Goal: Information Seeking & Learning: Find specific fact

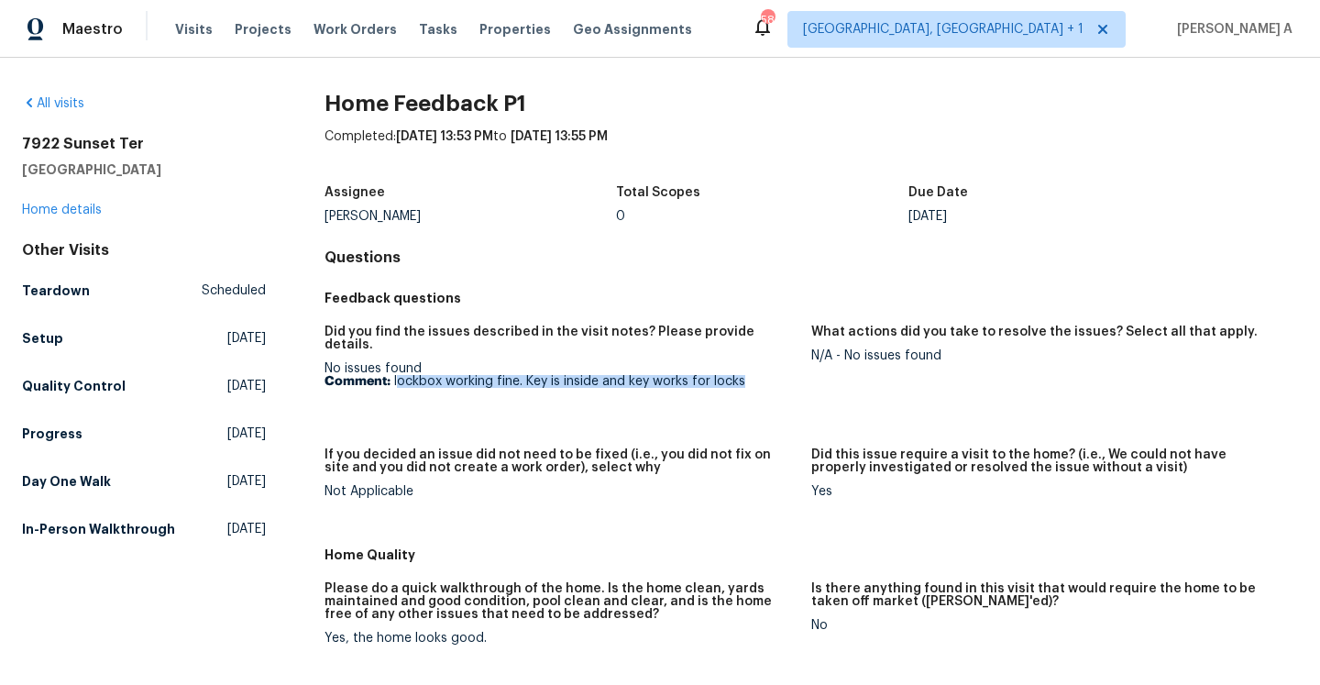
drag, startPoint x: 396, startPoint y: 369, endPoint x: 752, endPoint y: 368, distance: 355.7
click at [752, 375] on p "Comment: lockbox working fine. Key is inside and key works for locks" at bounding box center [560, 381] width 472 height 13
copy p "ockbox working fine. Key is inside and key works for locks"
drag, startPoint x: 851, startPoint y: 357, endPoint x: 949, endPoint y: 351, distance: 98.3
click at [949, 351] on div "N/A - No issues found" at bounding box center [1047, 355] width 472 height 13
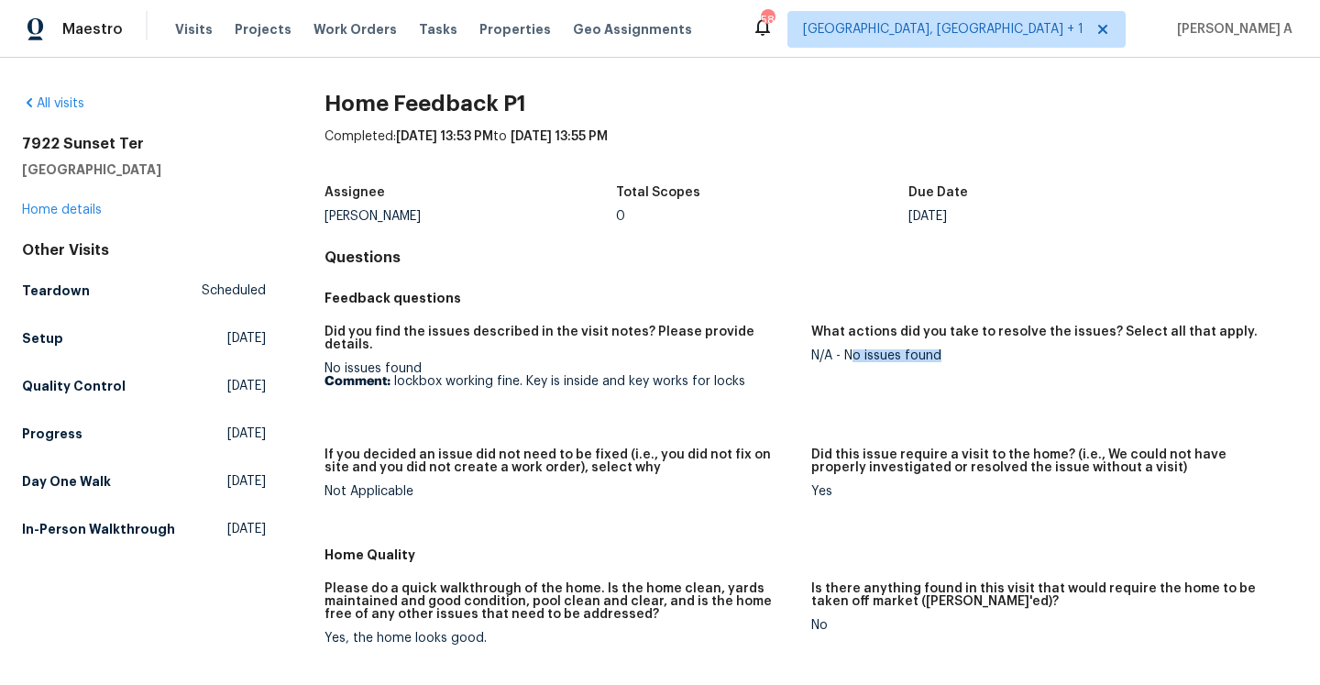
copy div "o issues found"
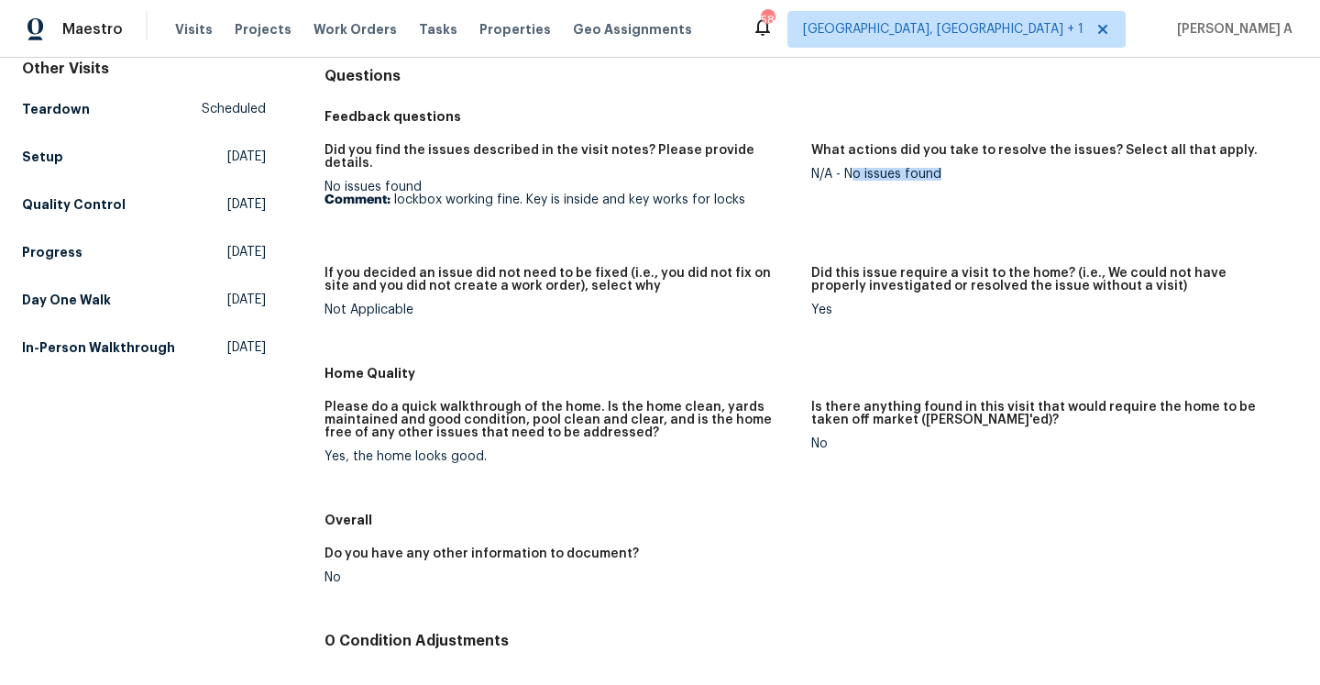
scroll to position [374, 0]
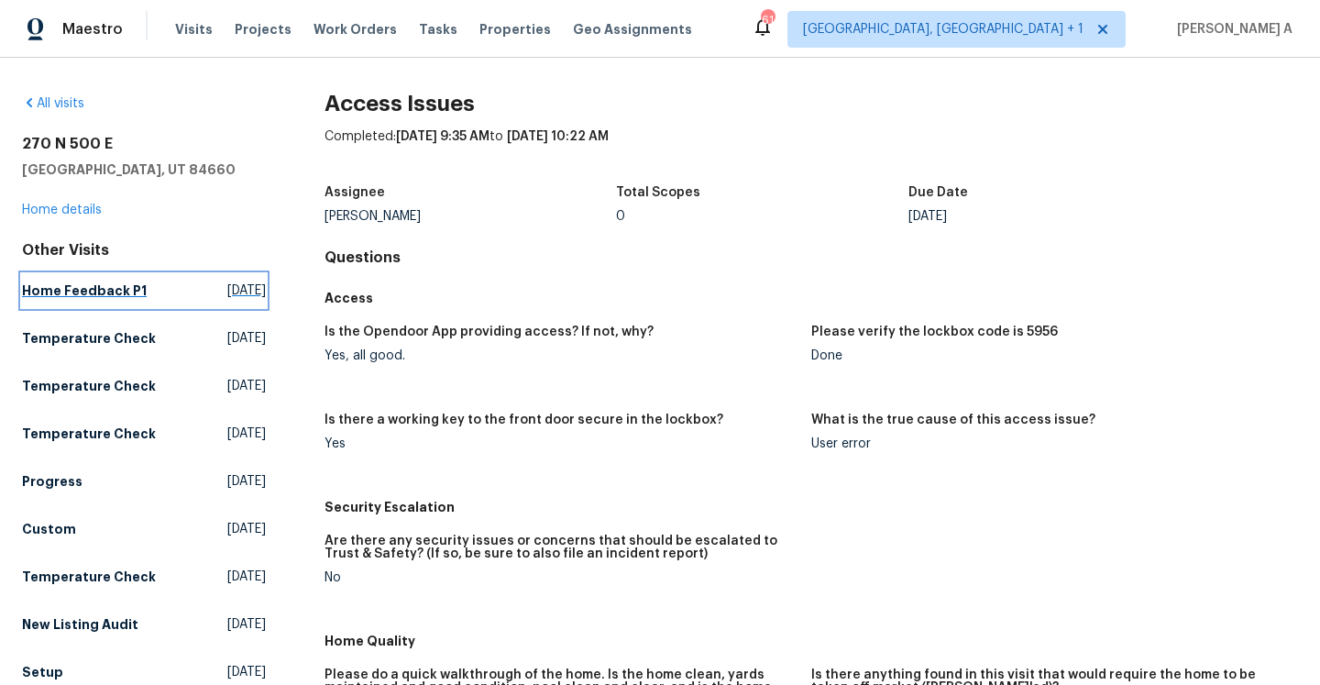
click at [258, 301] on link "Home Feedback P1 Thu, Aug 07 2025" at bounding box center [144, 290] width 244 height 33
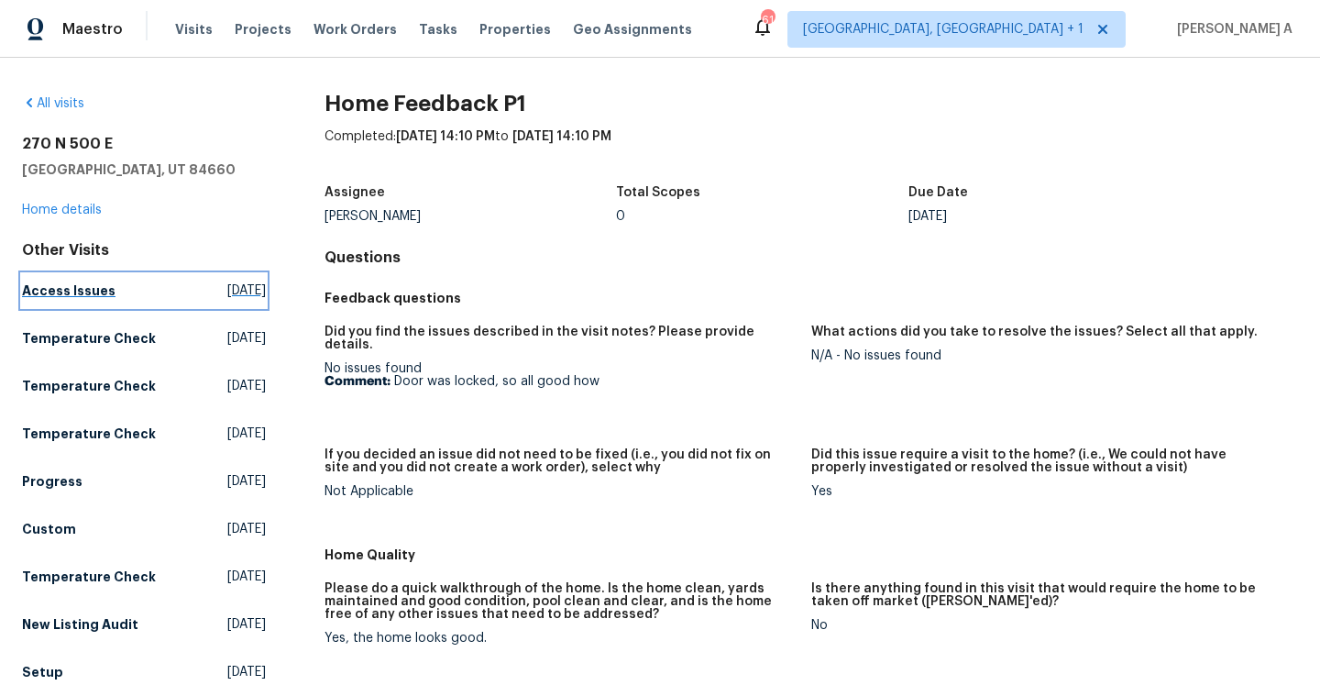
click at [229, 294] on span "[DATE]" at bounding box center [246, 290] width 38 height 18
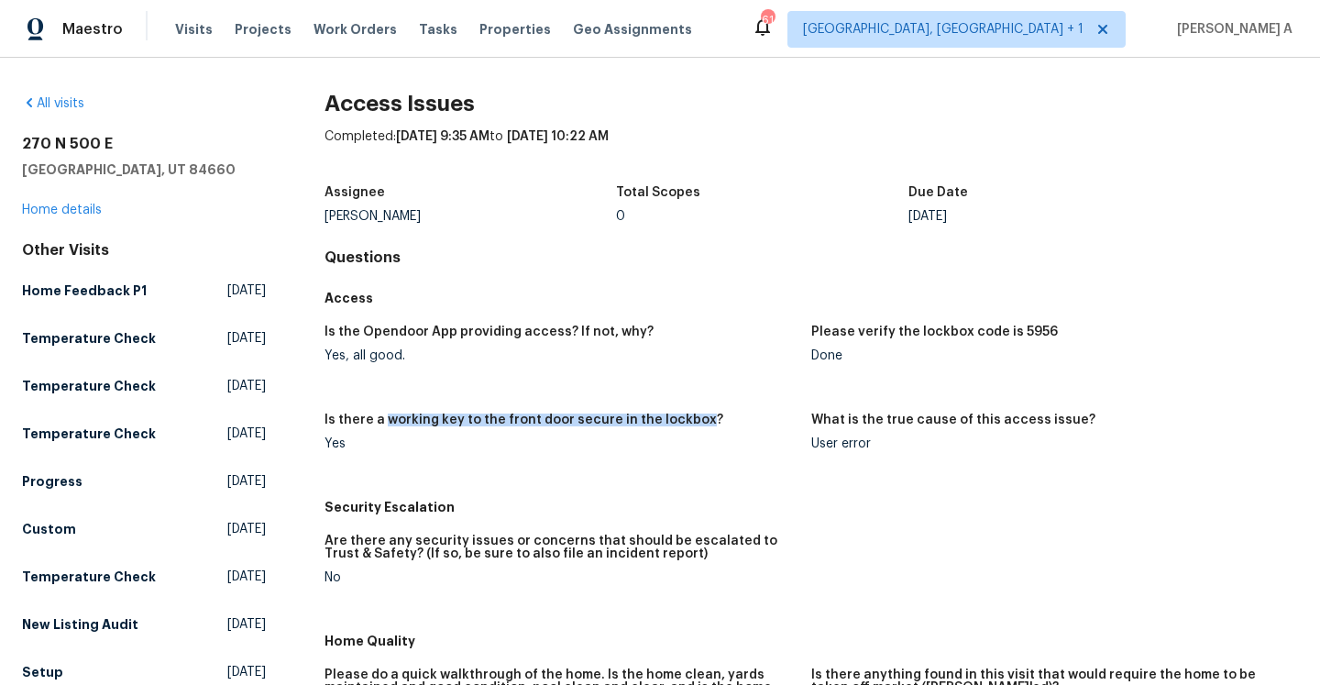
drag, startPoint x: 382, startPoint y: 421, endPoint x: 694, endPoint y: 422, distance: 311.7
click at [694, 422] on h5 "Is there a working key to the front door secure in the lockbox?" at bounding box center [523, 419] width 399 height 13
copy h5 "working key to the front door secure in the lockbox"
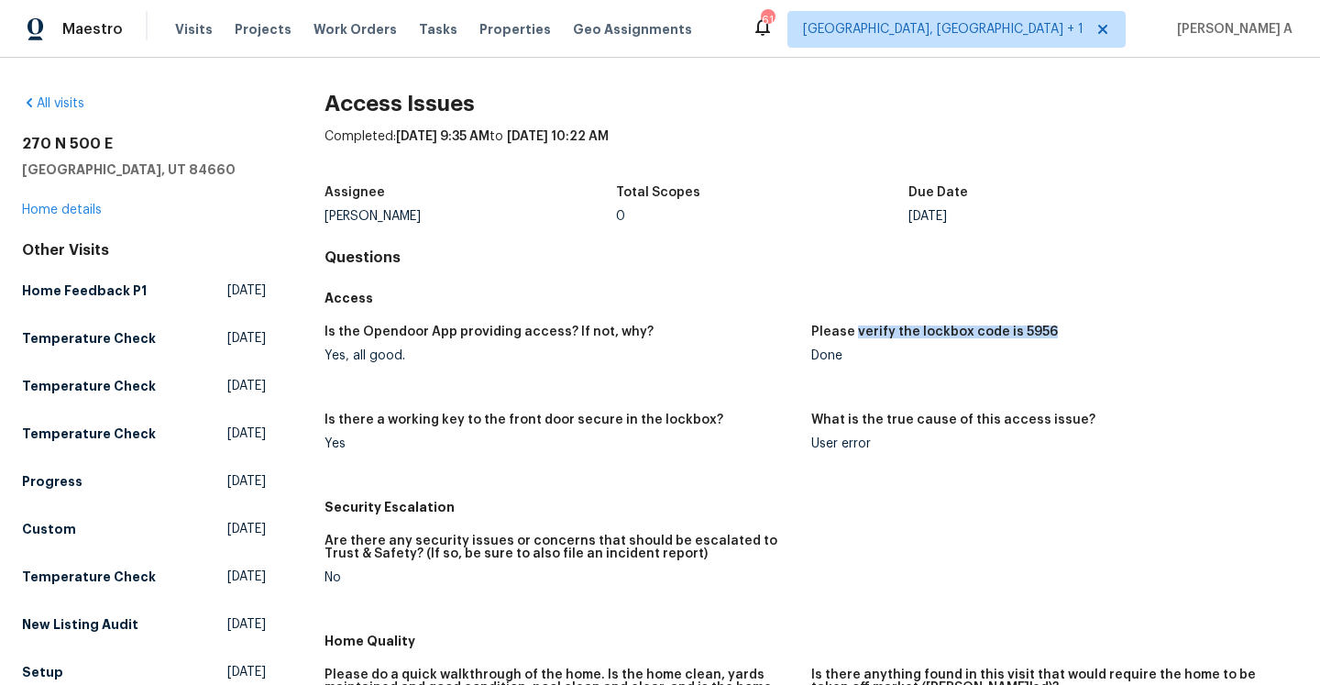
drag, startPoint x: 854, startPoint y: 330, endPoint x: 1063, endPoint y: 334, distance: 209.0
click at [1063, 334] on div "Please verify the lockbox code is 5956" at bounding box center [1047, 337] width 472 height 24
copy h5 "verify the lockbox code is 5956"
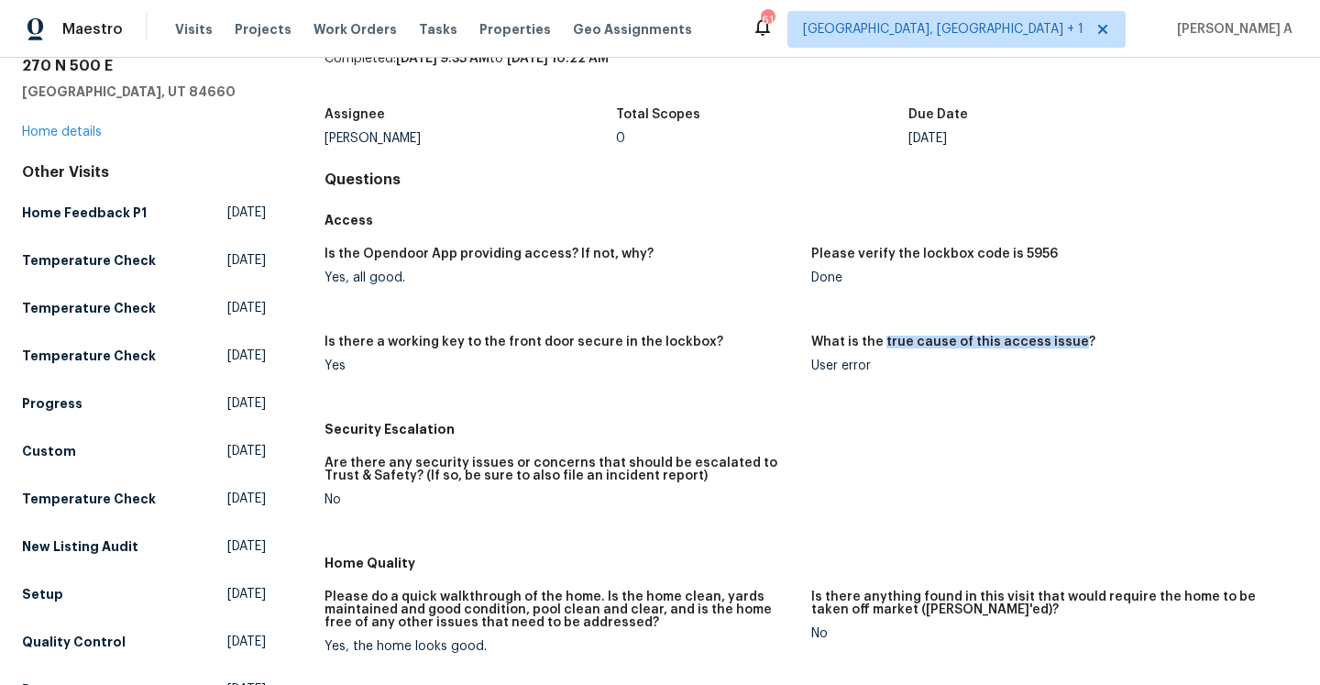
drag, startPoint x: 883, startPoint y: 344, endPoint x: 1067, endPoint y: 342, distance: 184.2
click at [1067, 342] on h5 "What is the true cause of this access issue?" at bounding box center [953, 341] width 284 height 13
copy h5 "true cause of this access issue"
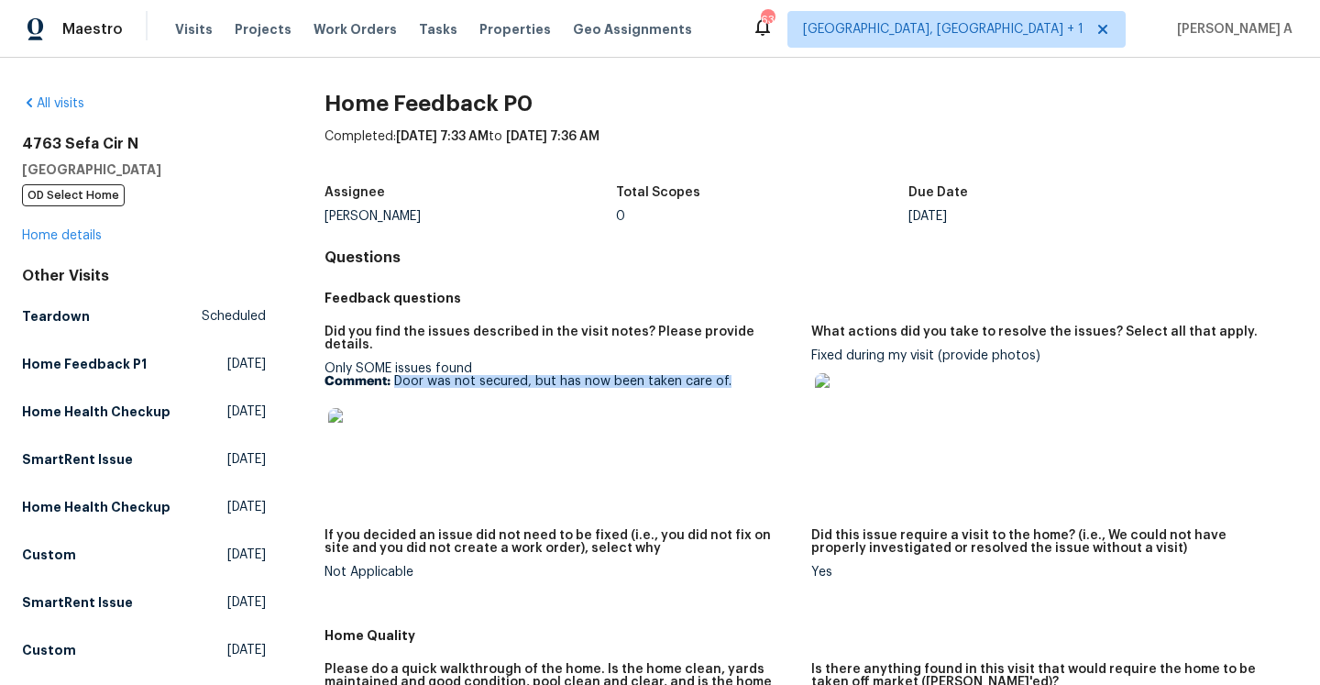
drag, startPoint x: 396, startPoint y: 370, endPoint x: 731, endPoint y: 367, distance: 334.6
click at [731, 375] on p "Comment: Door was not secured, but has now been taken care of." at bounding box center [560, 381] width 472 height 13
copy p "Door was not secured, but has now been taken care of."
click at [362, 431] on img at bounding box center [357, 437] width 59 height 59
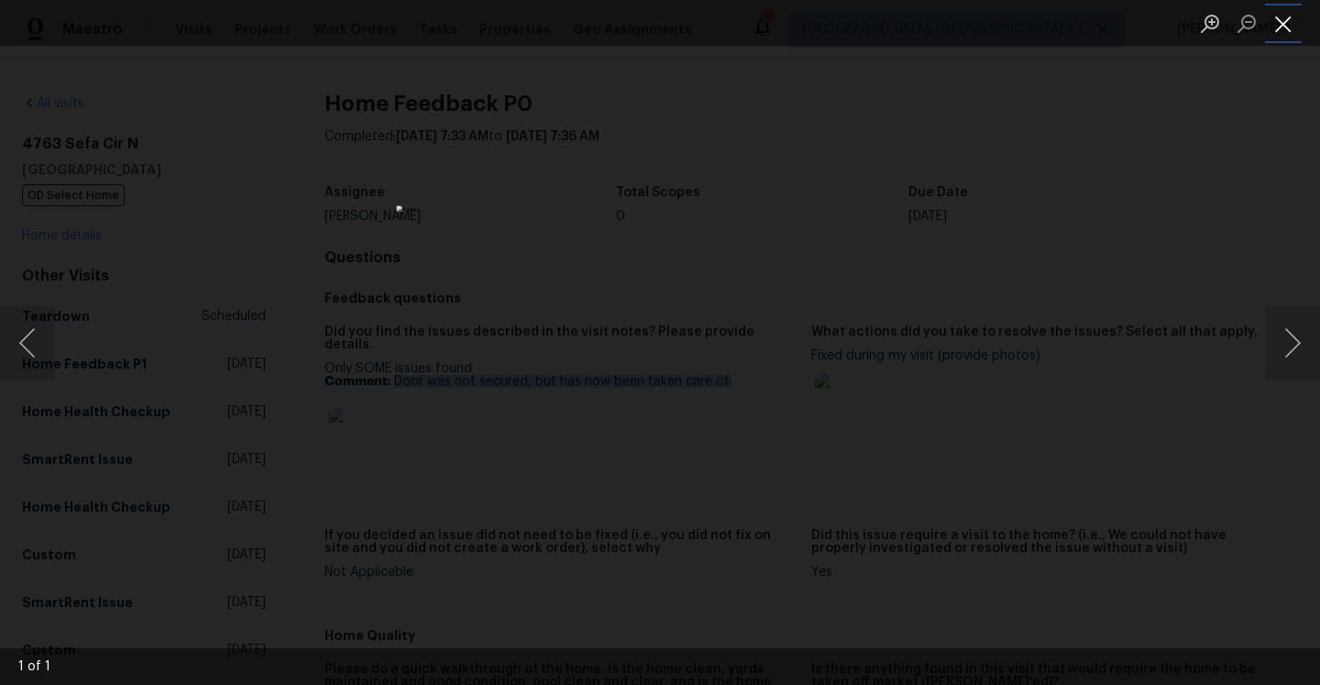
click at [1284, 33] on button "Close lightbox" at bounding box center [1283, 23] width 37 height 32
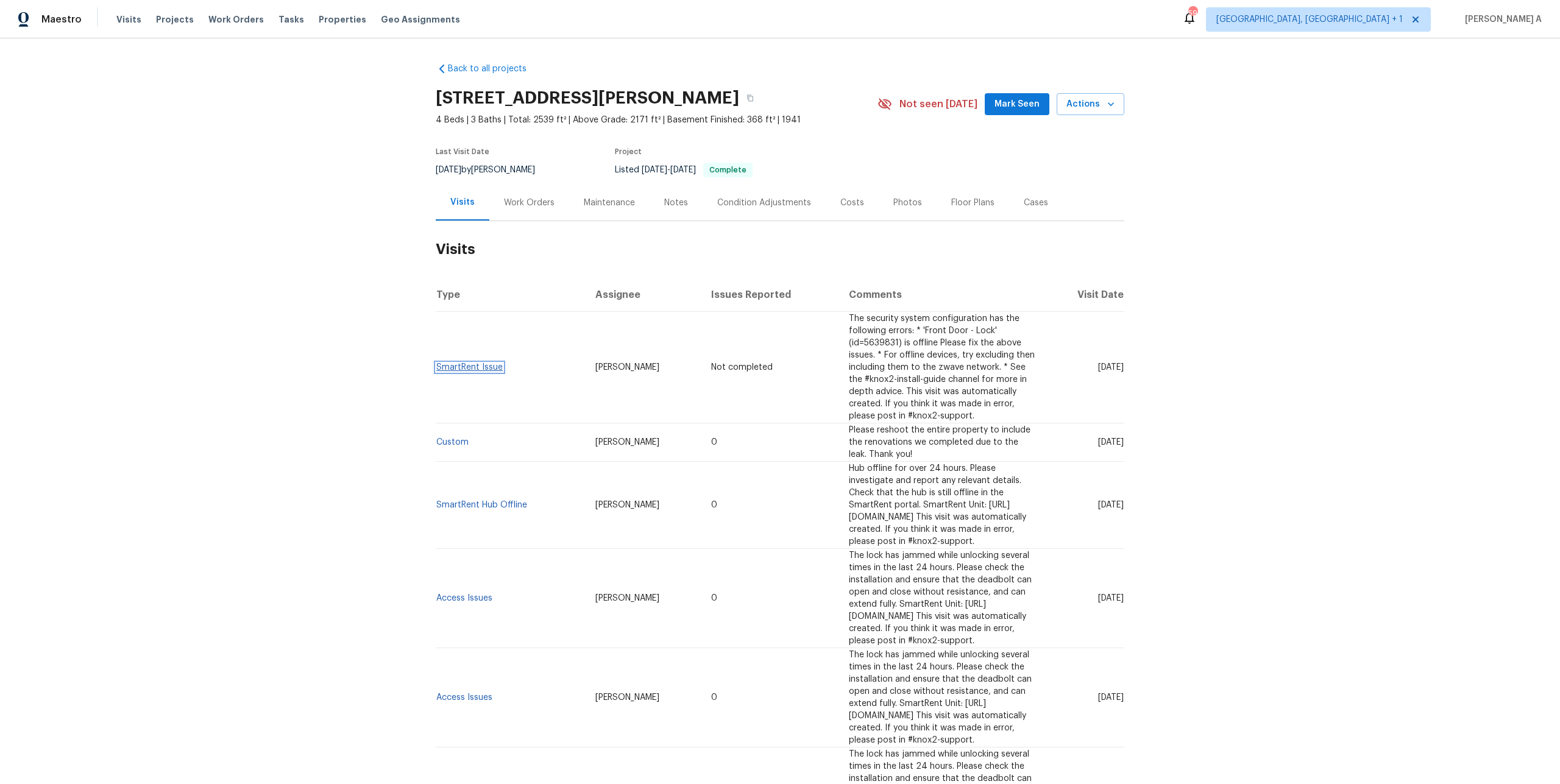
click at [483, 363] on link "SmartRent Issue" at bounding box center [469, 367] width 66 height 9
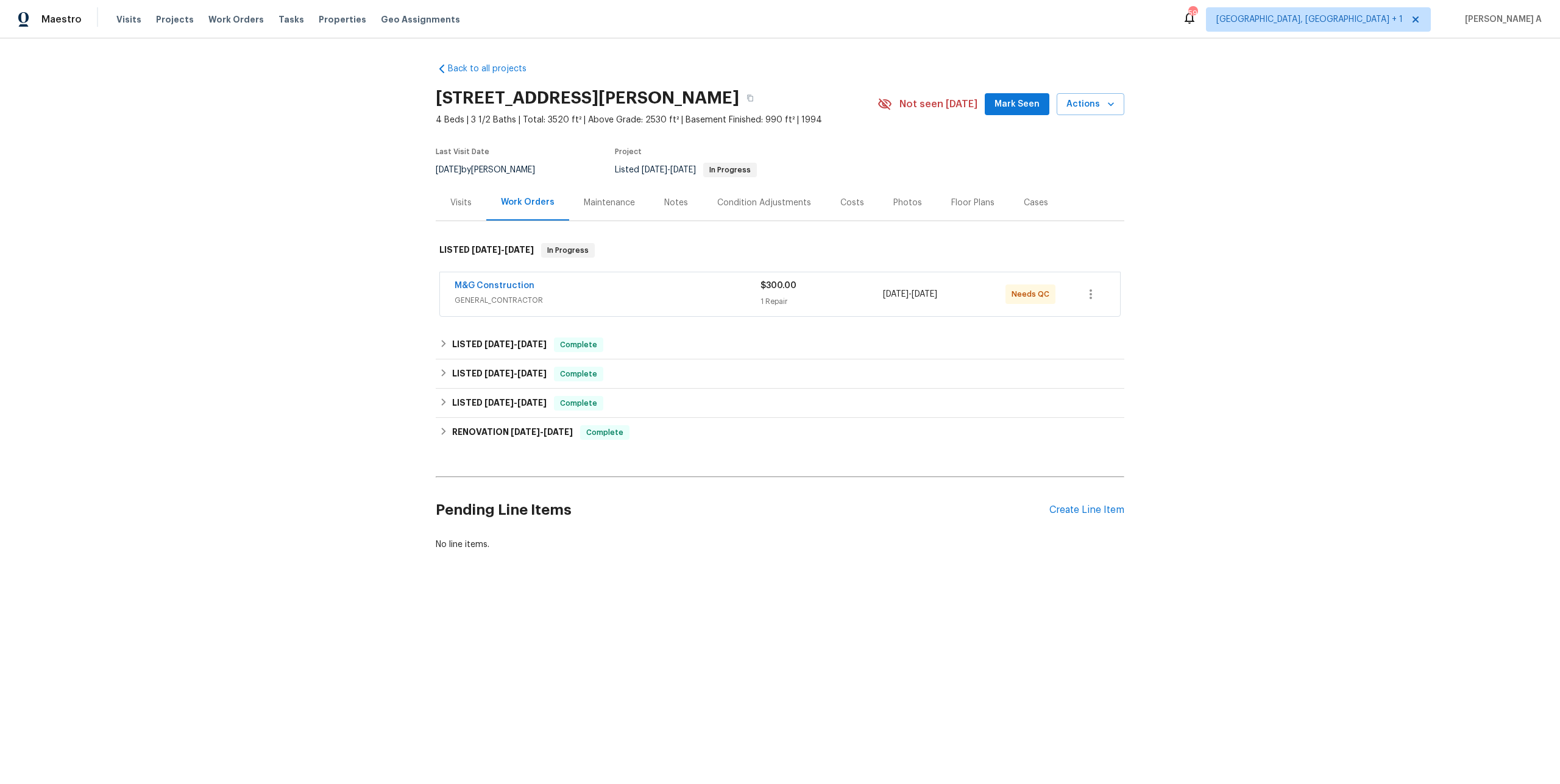
click at [725, 301] on span "GENERAL_CONTRACTOR" at bounding box center [608, 300] width 306 height 12
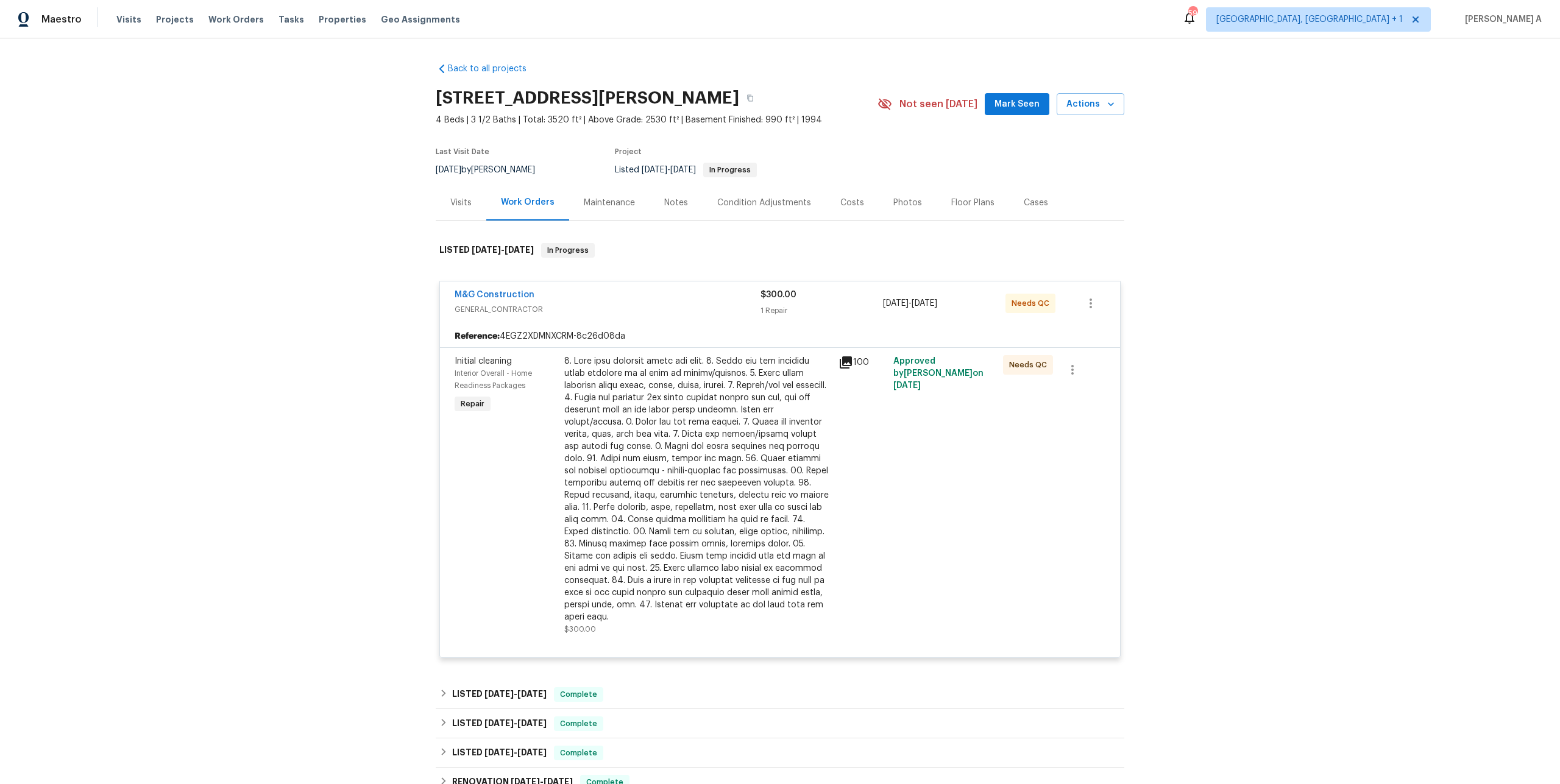
click at [725, 301] on div "M&G Construction" at bounding box center [608, 296] width 306 height 15
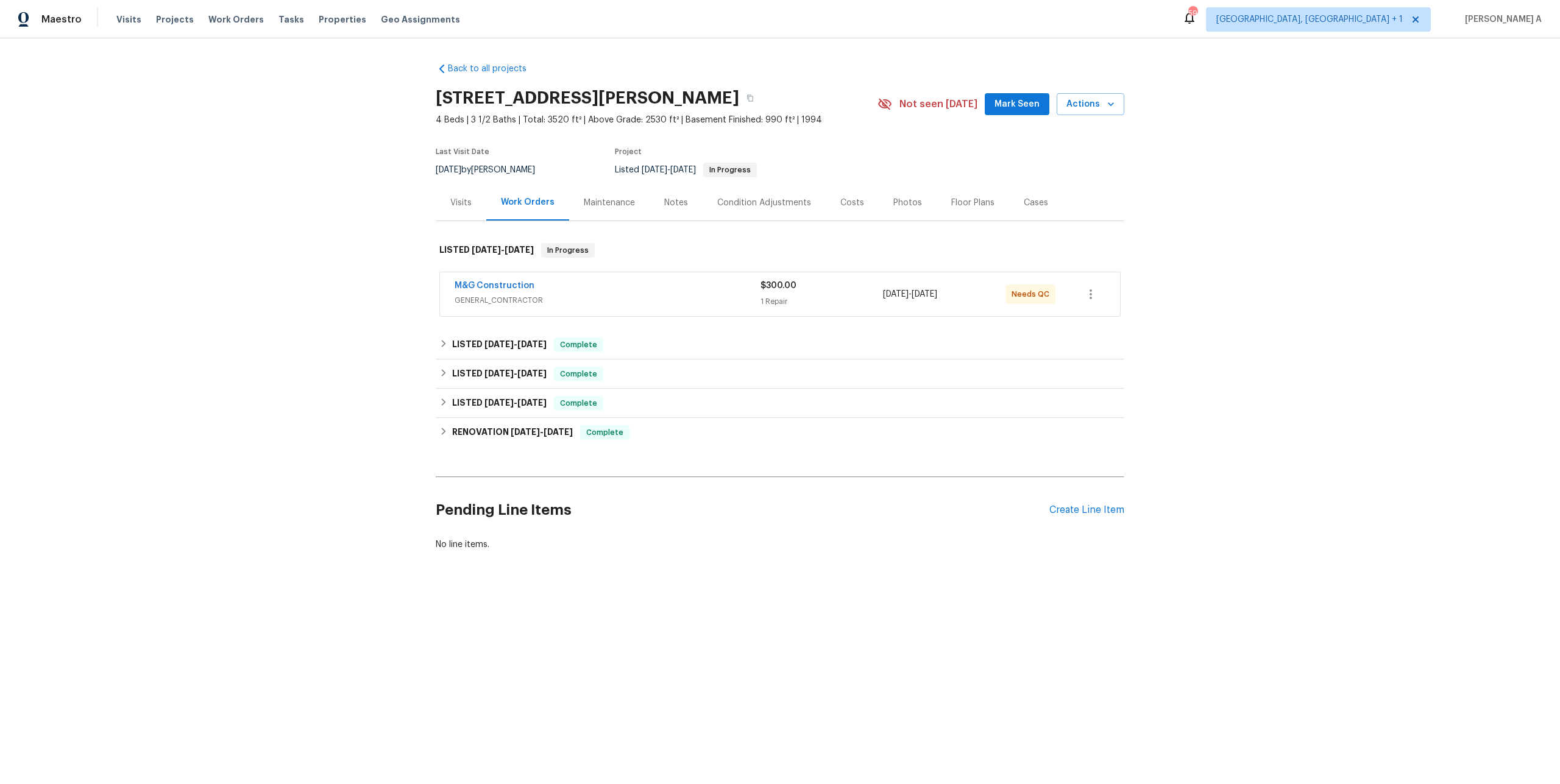
click at [468, 209] on div "Visits" at bounding box center [461, 203] width 51 height 36
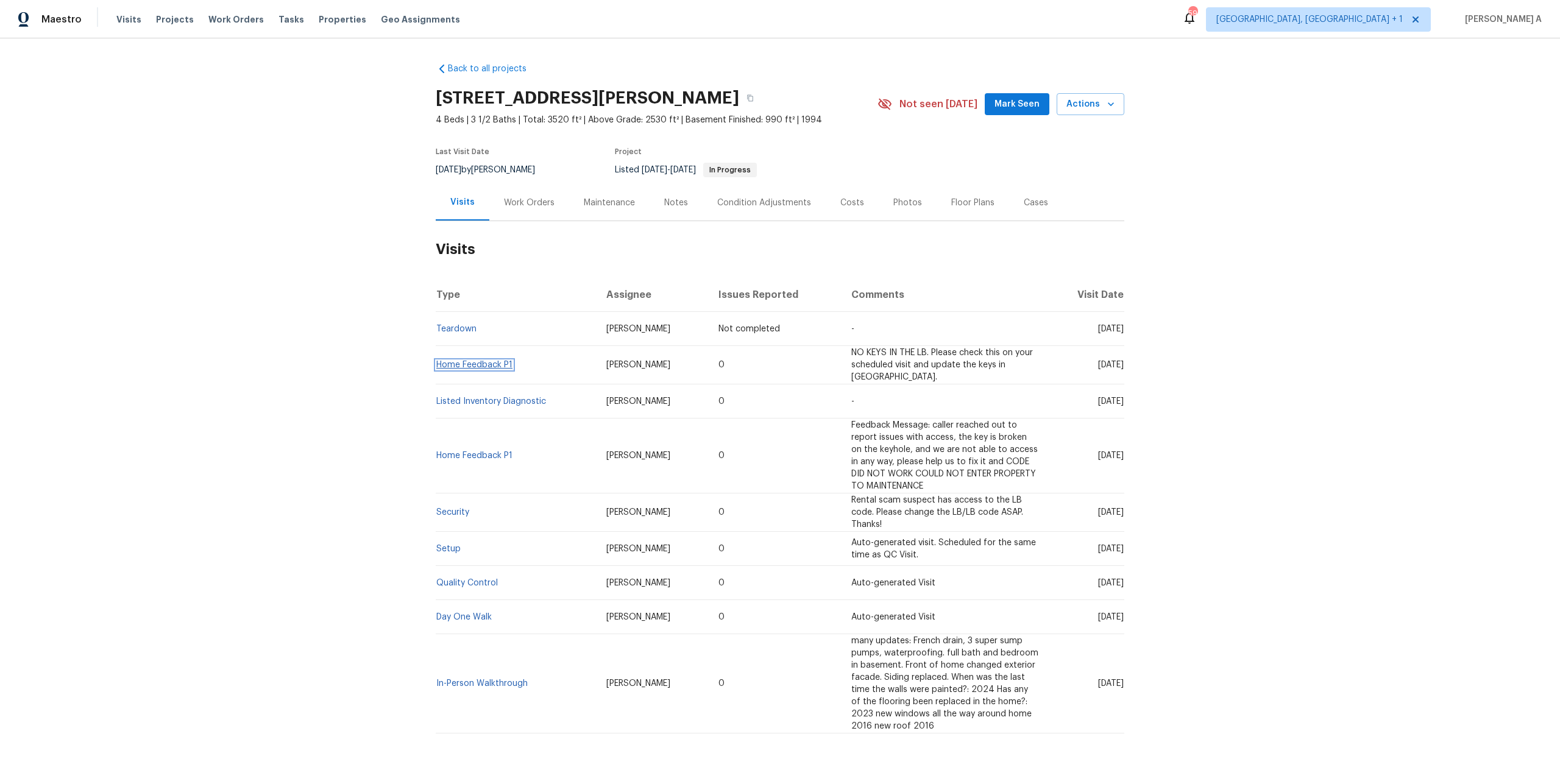
click at [482, 361] on link "Home Feedback P1" at bounding box center [474, 365] width 76 height 9
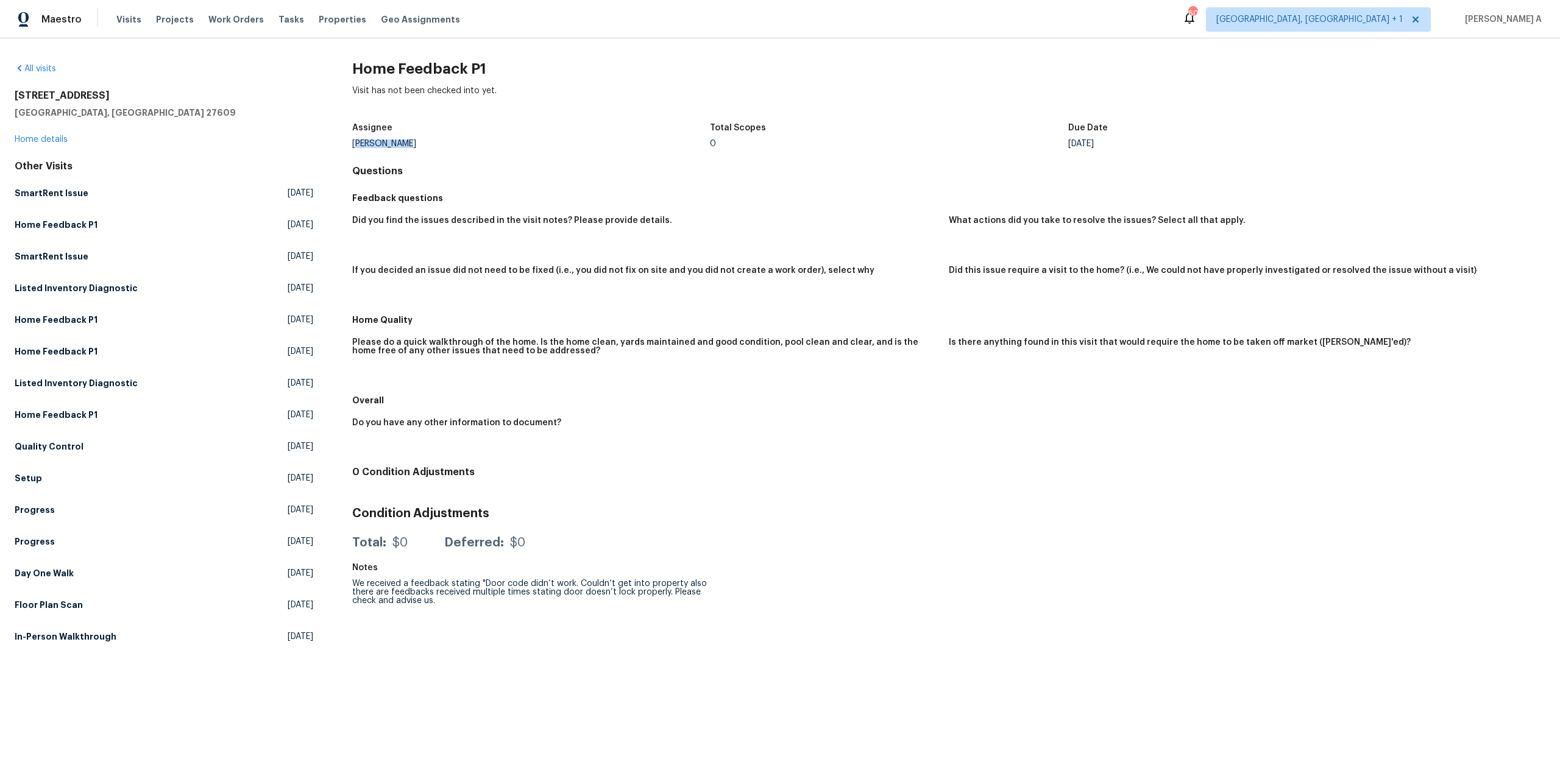
drag, startPoint x: 354, startPoint y: 142, endPoint x: 405, endPoint y: 143, distance: 51.0
click at [405, 143] on div "[PERSON_NAME]" at bounding box center [531, 144] width 358 height 9
copy div "[PERSON_NAME]"
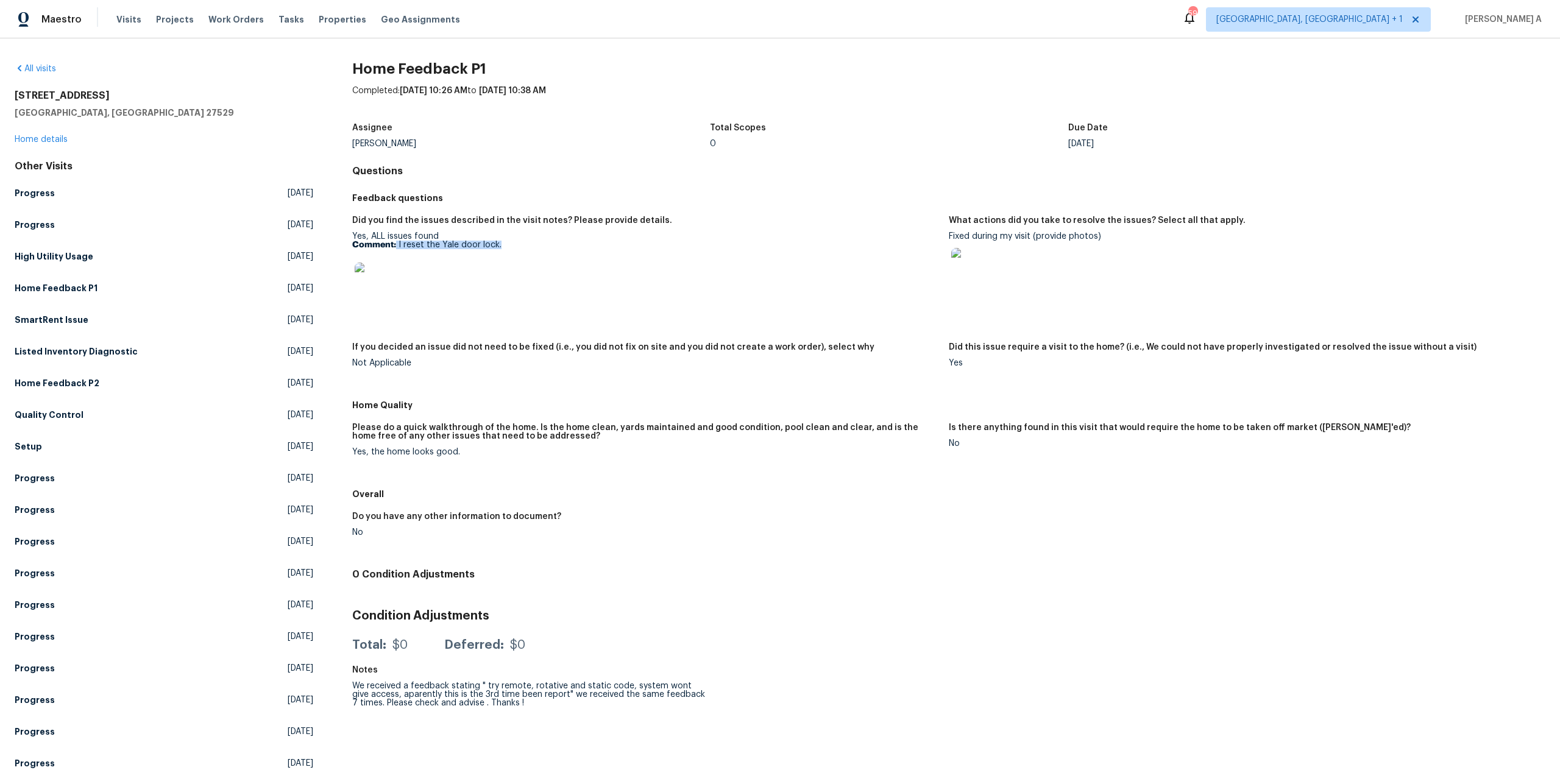
drag, startPoint x: 397, startPoint y: 244, endPoint x: 509, endPoint y: 246, distance: 112.0
click at [509, 246] on p "Comment: I reset the Yale door lock." at bounding box center [645, 245] width 587 height 9
copy p "I reset the Yale door lock."
drag, startPoint x: 947, startPoint y: 234, endPoint x: 1101, endPoint y: 237, distance: 154.0
click at [1101, 237] on div "Did you find the issues described in the visit notes? Please provide details. Y…" at bounding box center [948, 301] width 1193 height 185
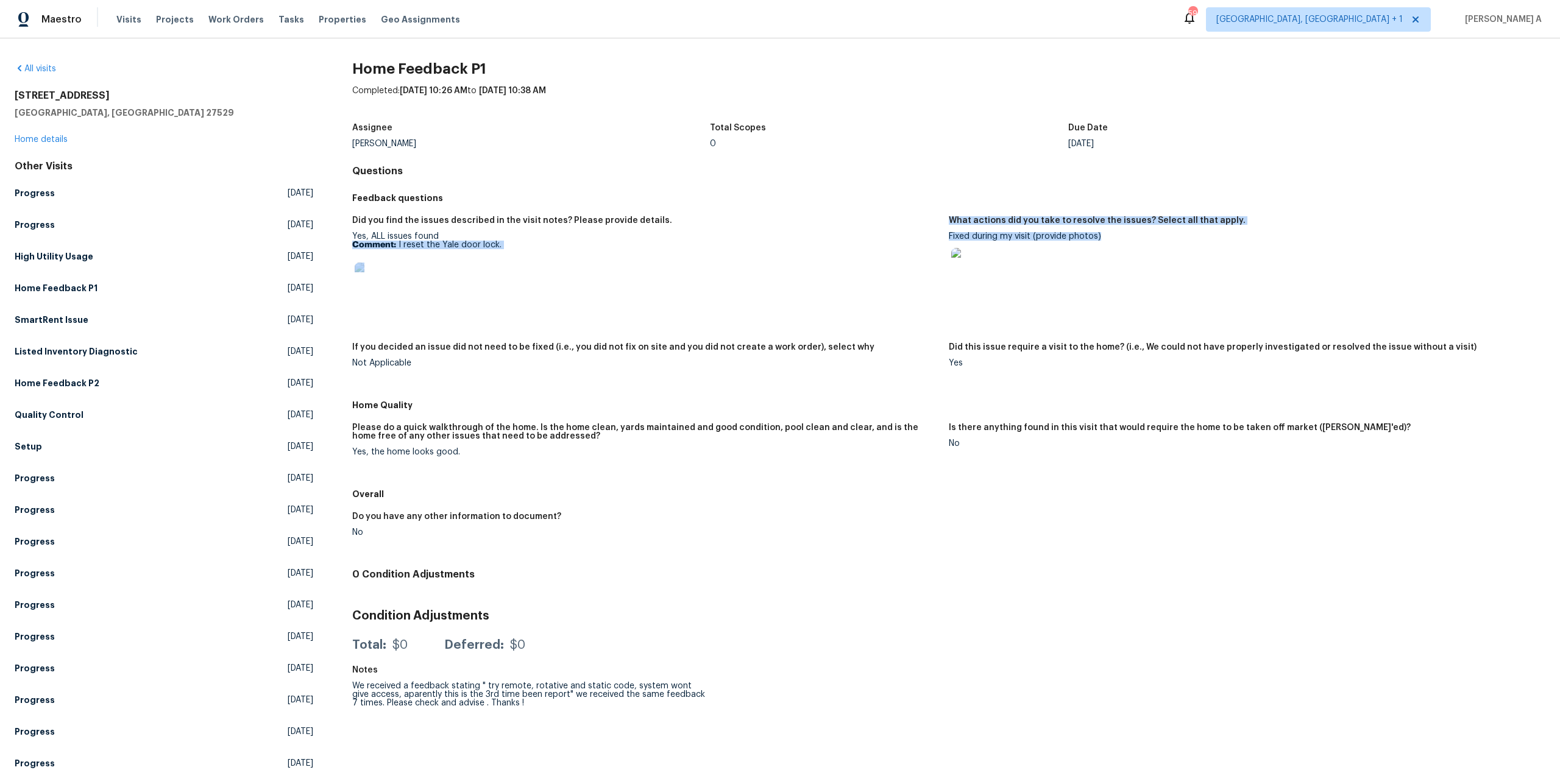
click at [1101, 237] on div "Fixed during my visit (provide photos)" at bounding box center [1242, 262] width 587 height 62
drag, startPoint x: 1101, startPoint y: 237, endPoint x: 949, endPoint y: 238, distance: 152.0
click at [949, 238] on div "Fixed during my visit (provide photos)" at bounding box center [1242, 262] width 587 height 62
click at [379, 284] on img at bounding box center [374, 282] width 39 height 39
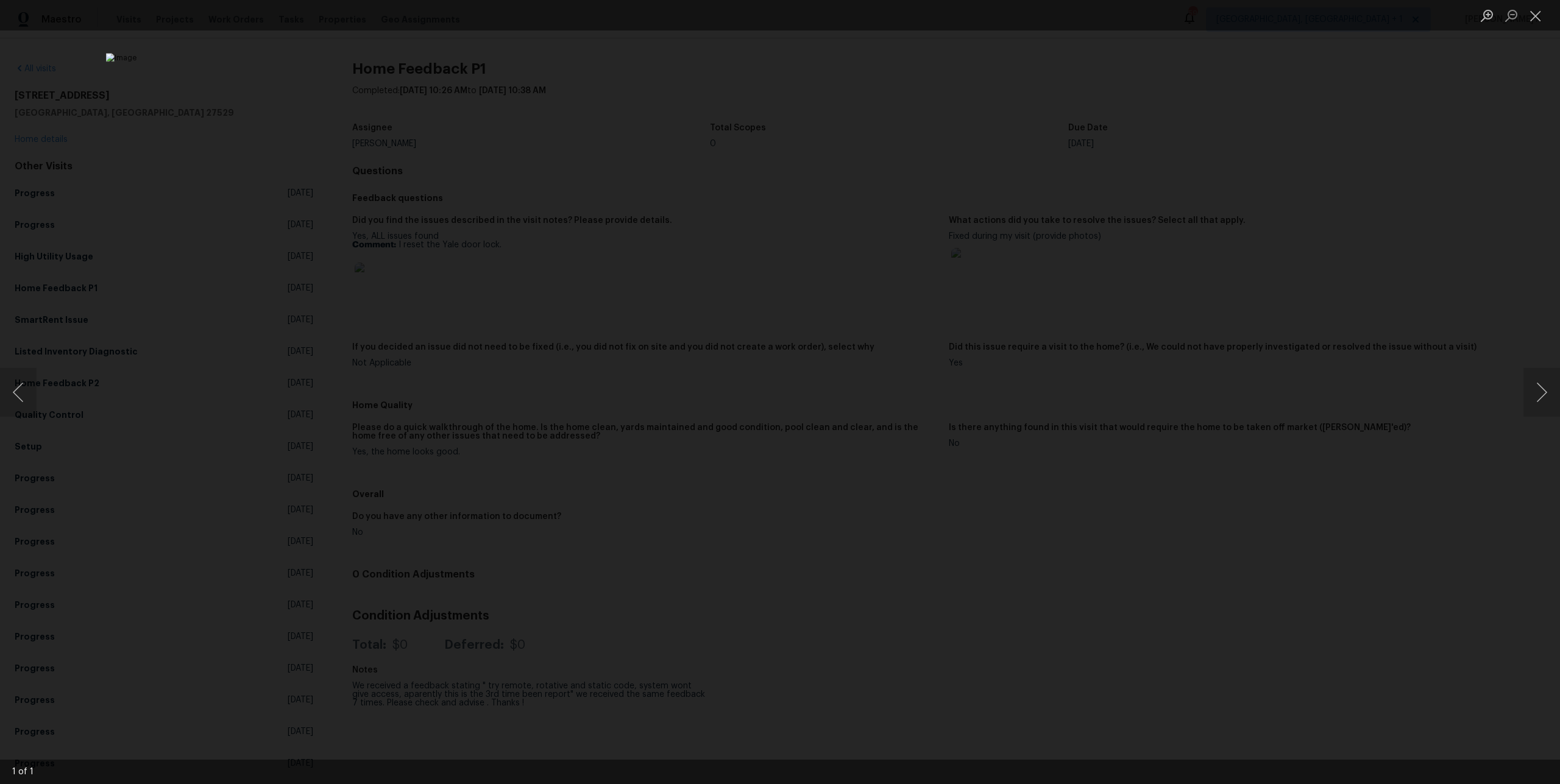
click at [354, 223] on div "Lightbox" at bounding box center [780, 392] width 1560 height 784
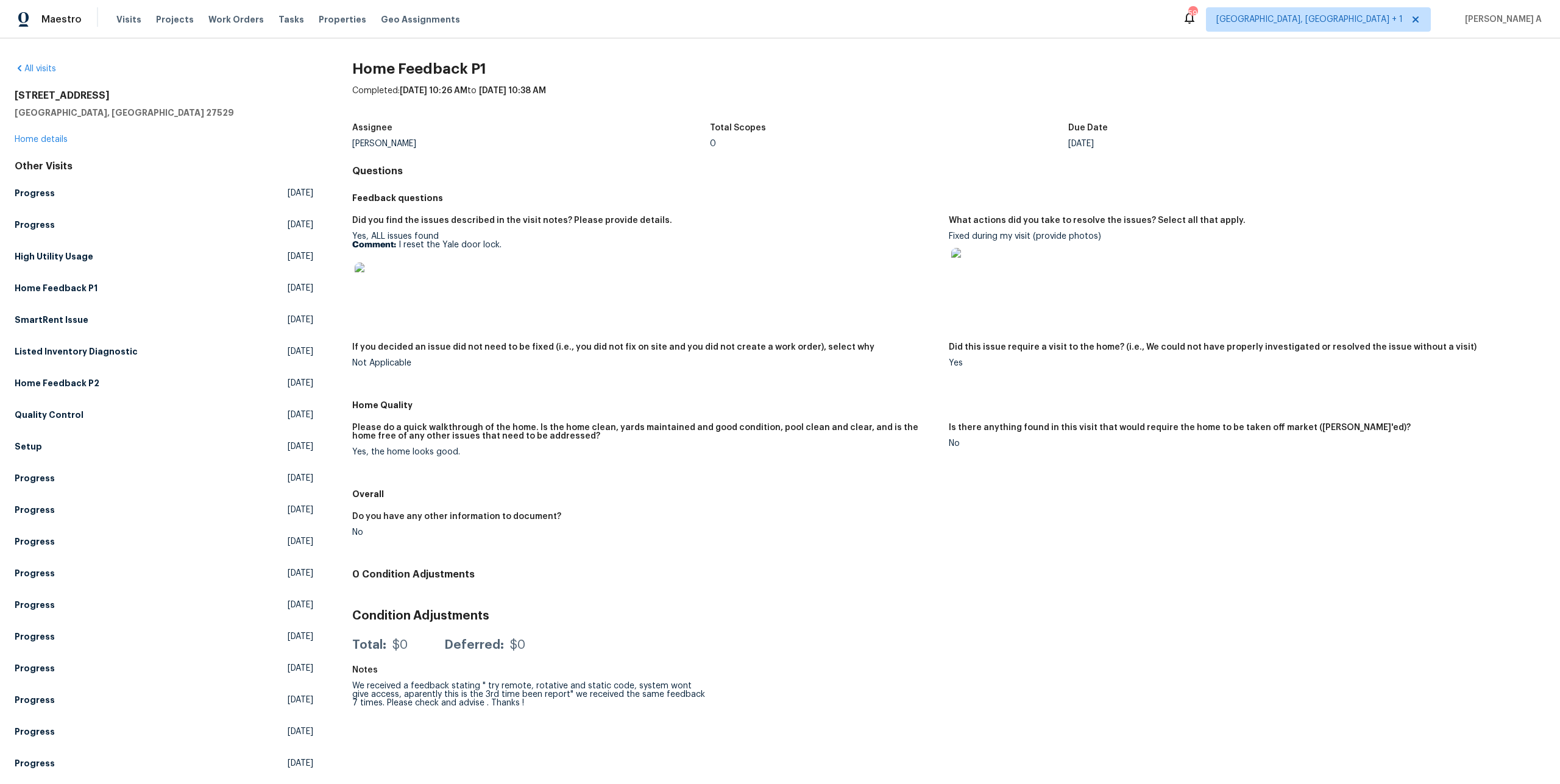
click at [364, 281] on img at bounding box center [374, 282] width 39 height 39
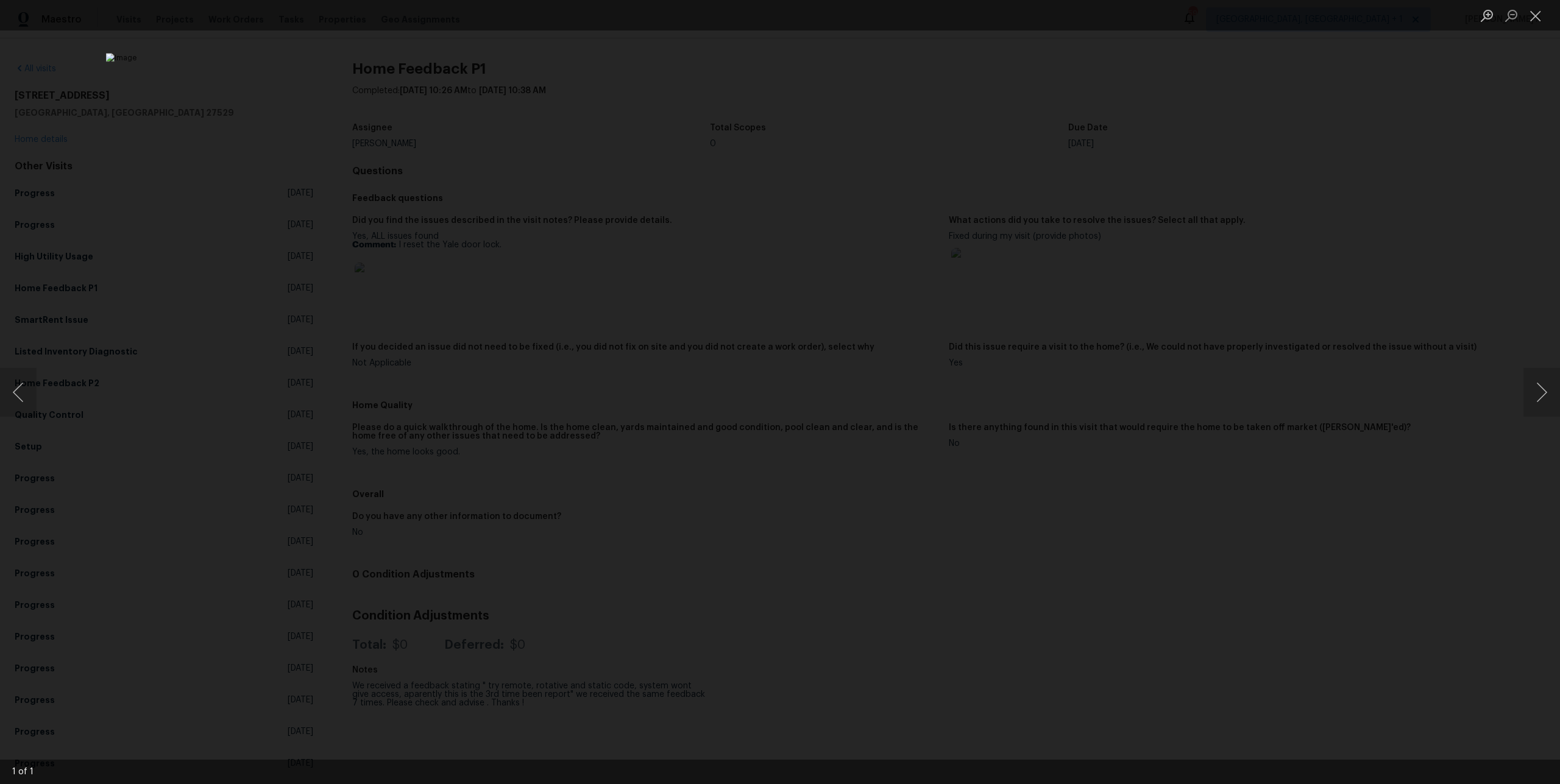
click at [388, 103] on div "Lightbox" at bounding box center [780, 392] width 1560 height 784
click at [1529, 14] on button "Close lightbox" at bounding box center [1535, 15] width 25 height 21
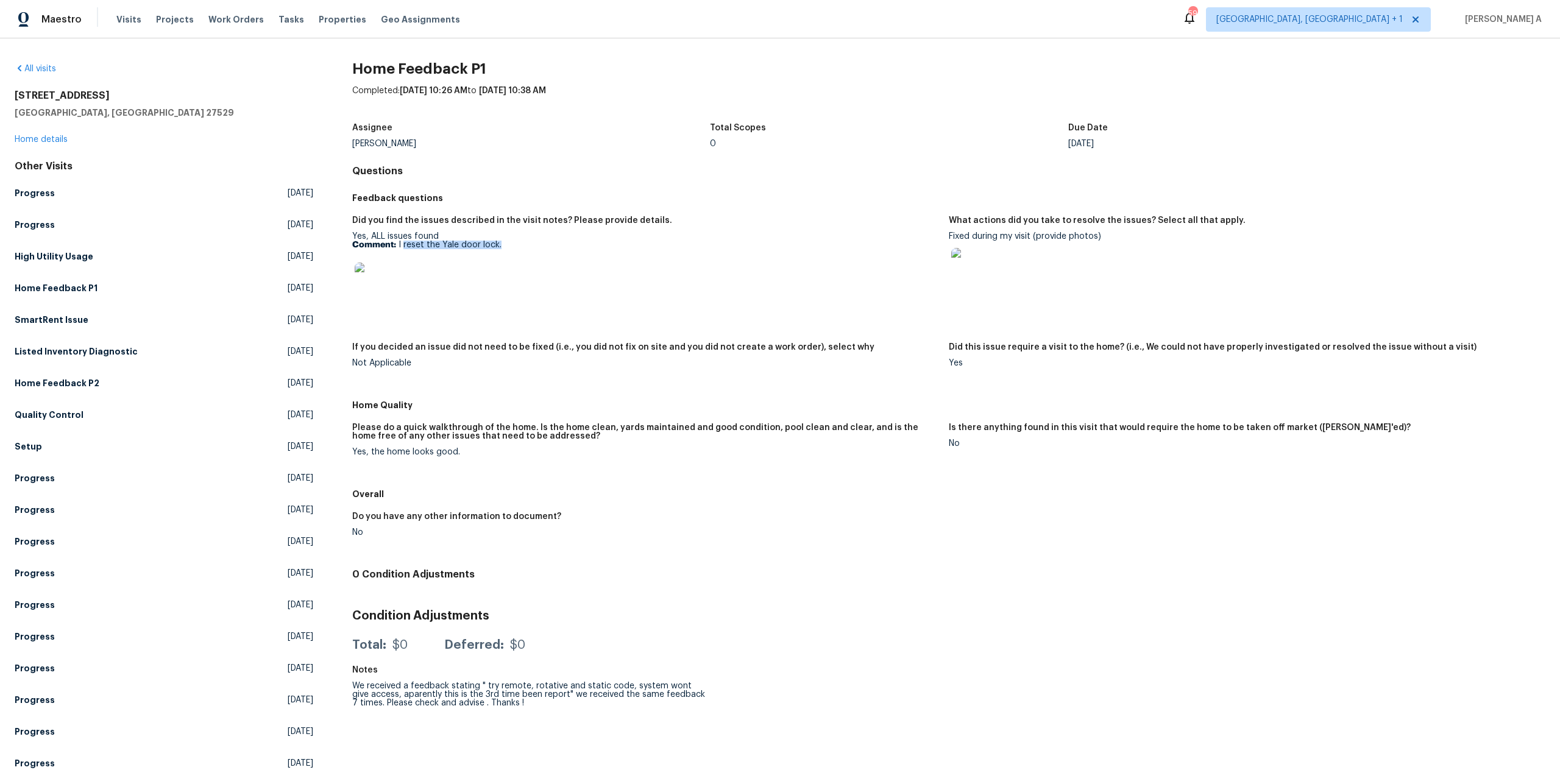
drag, startPoint x: 403, startPoint y: 246, endPoint x: 501, endPoint y: 245, distance: 98.0
click at [501, 245] on p "Comment: I reset the Yale door lock." at bounding box center [645, 245] width 587 height 9
copy p "reset the Yale door lock."
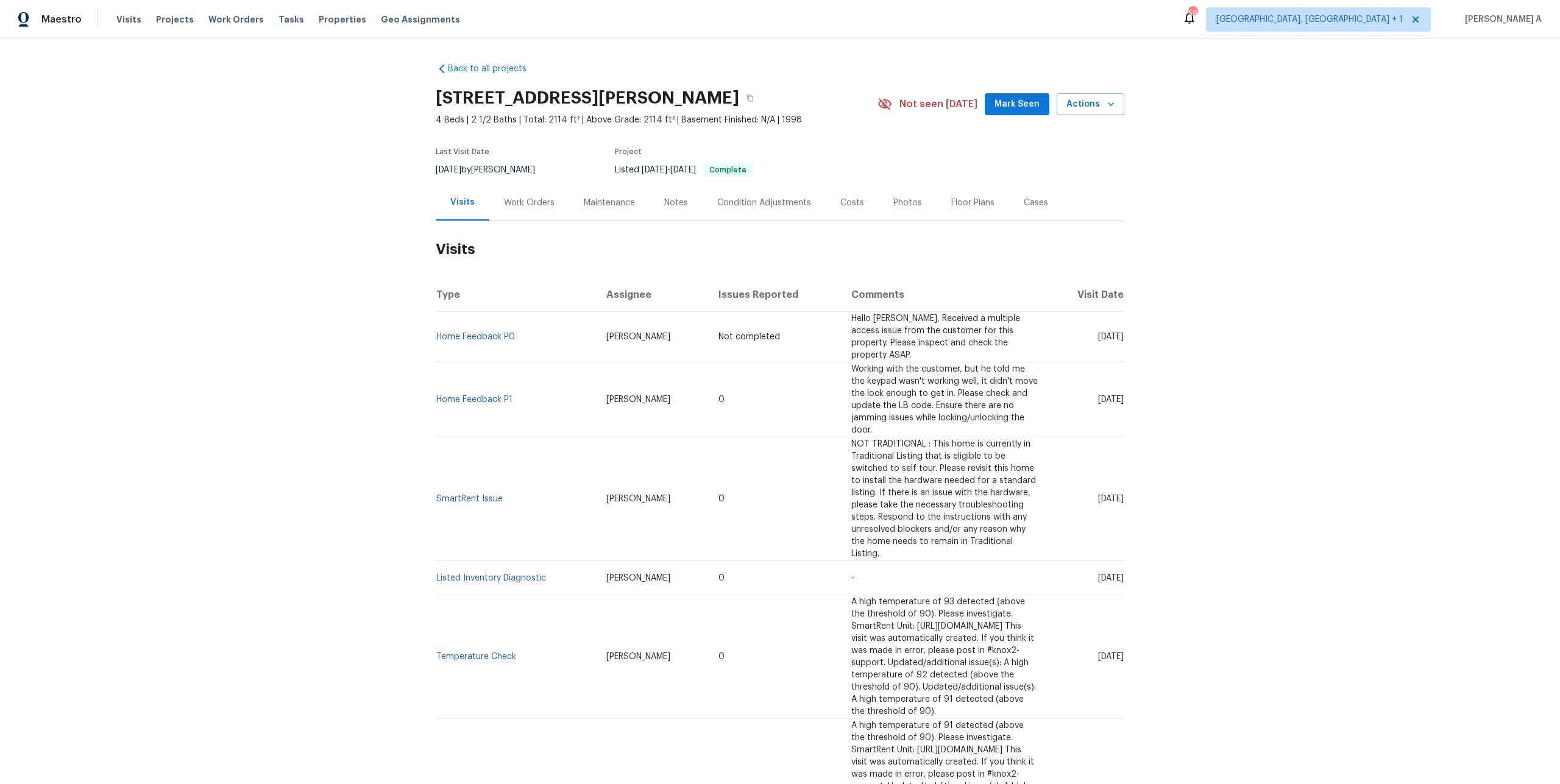
click at [504, 206] on div "Work Orders" at bounding box center [529, 203] width 51 height 12
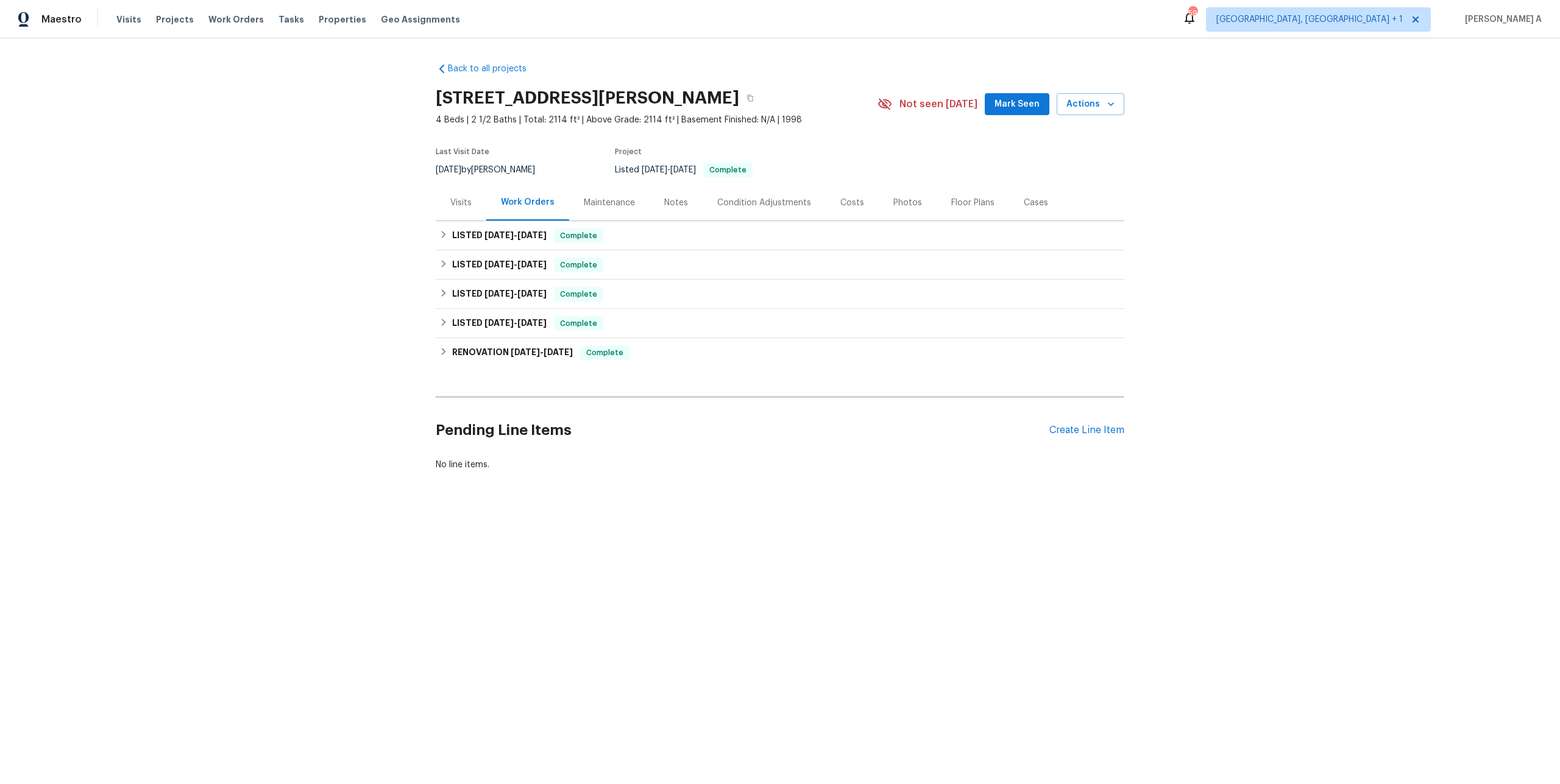
click at [474, 207] on div "Visits" at bounding box center [461, 203] width 51 height 36
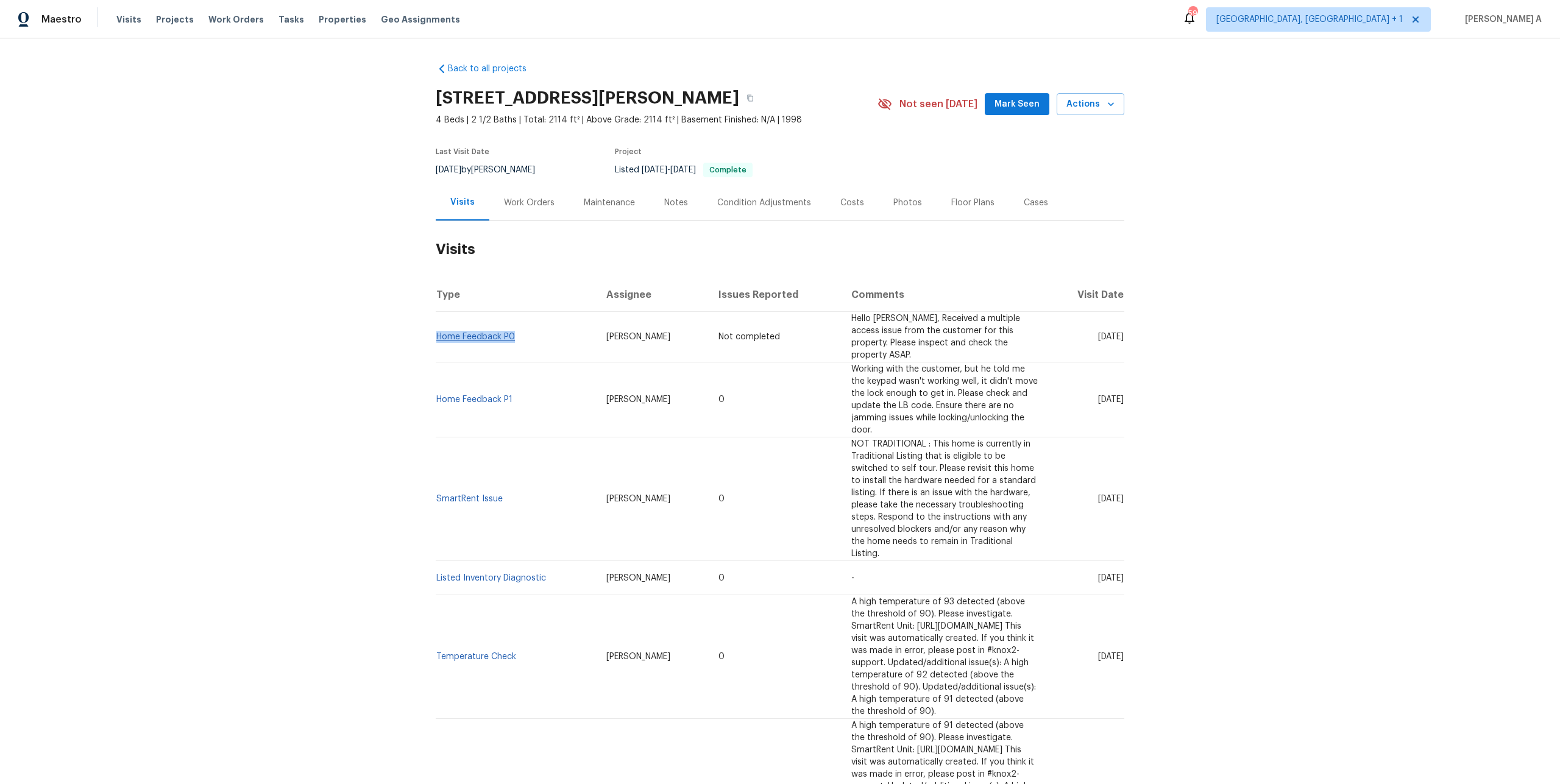
drag, startPoint x: 526, startPoint y: 332, endPoint x: 439, endPoint y: 331, distance: 87.0
click at [439, 331] on td "Home Feedback P0" at bounding box center [516, 337] width 161 height 50
copy link "Home Feedback P0"
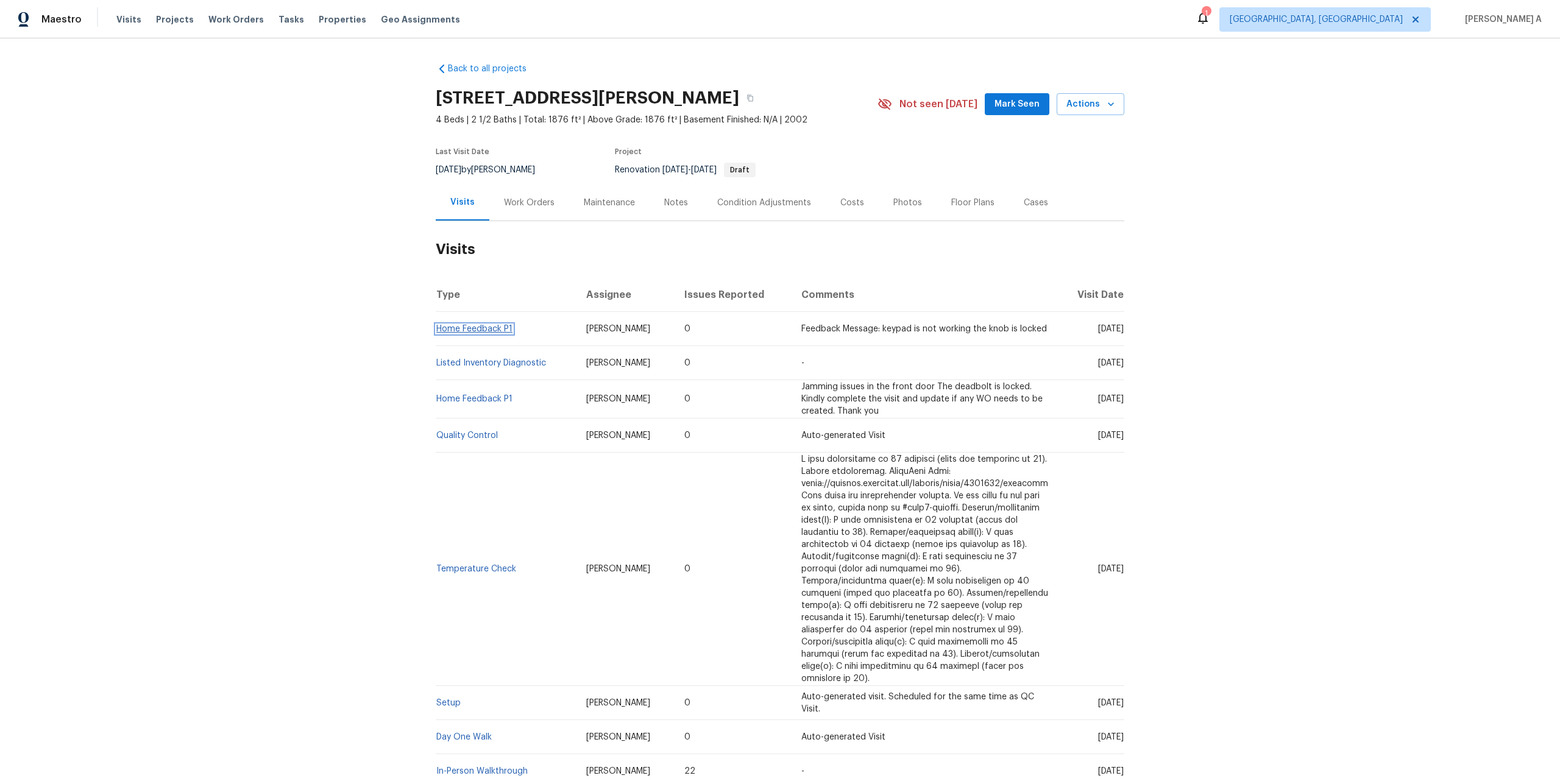
click at [508, 328] on link "Home Feedback P1" at bounding box center [474, 329] width 76 height 9
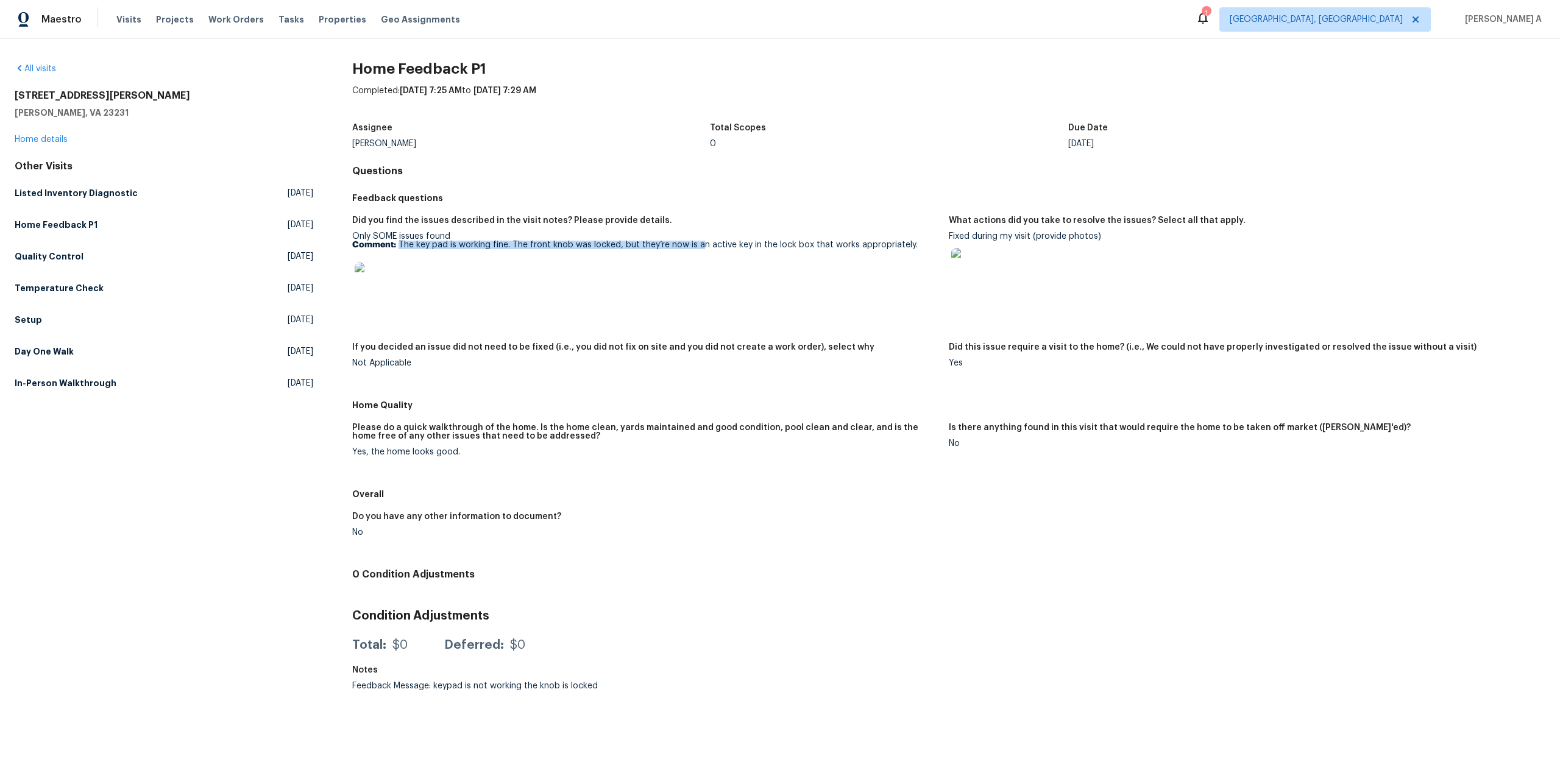
drag, startPoint x: 400, startPoint y: 245, endPoint x: 701, endPoint y: 246, distance: 301.0
click at [701, 246] on p "Comment: The key pad is working fine. The front knob was locked, but they’re no…" at bounding box center [645, 245] width 587 height 9
drag, startPoint x: 627, startPoint y: 245, endPoint x: 869, endPoint y: 248, distance: 242.0
click at [868, 248] on p "Comment: The key pad is working fine. The front knob was locked, but they’re no…" at bounding box center [645, 245] width 587 height 9
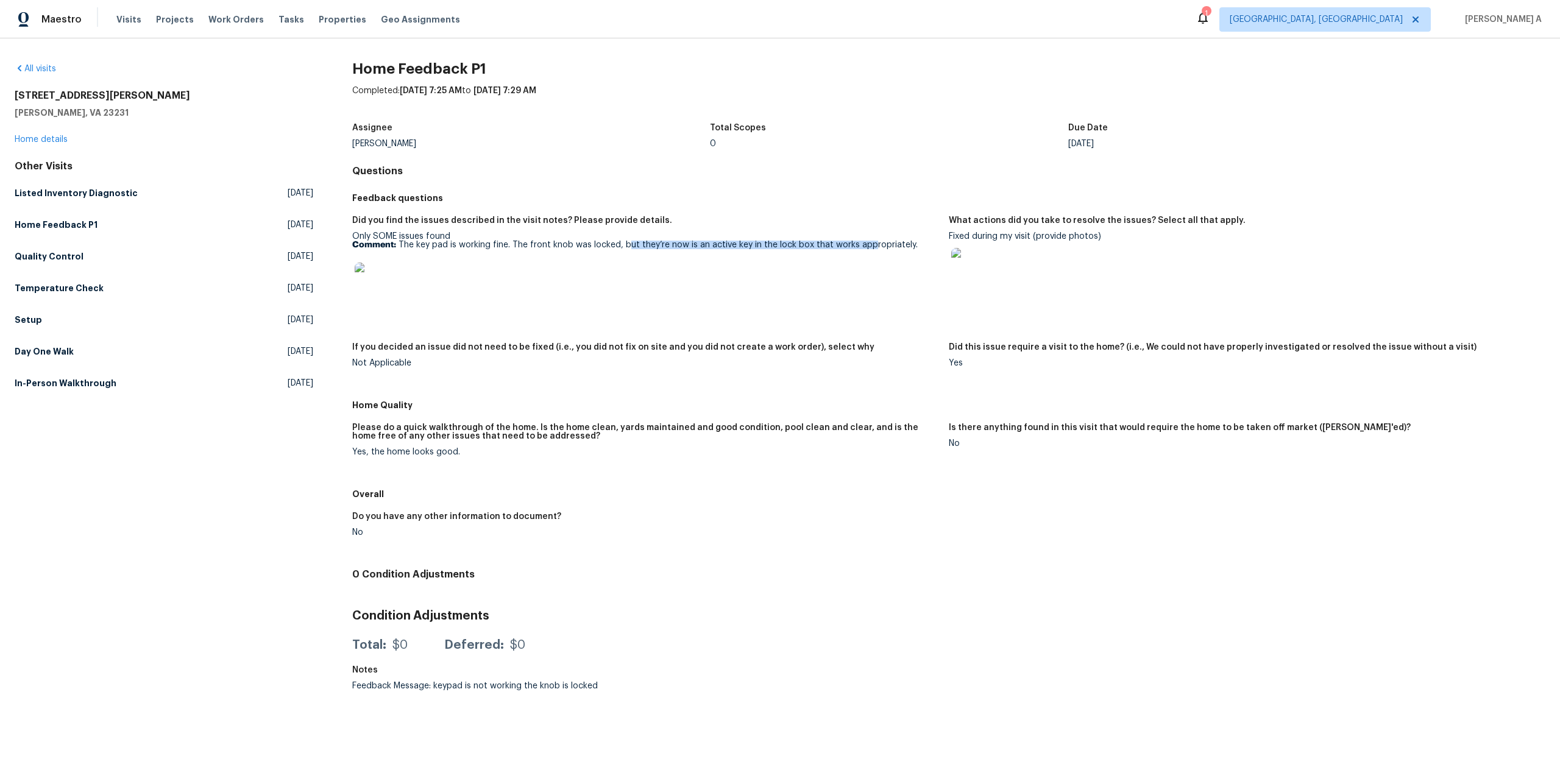
click at [869, 248] on p "Comment: The key pad is working fine. The front knob was locked, but they’re no…" at bounding box center [645, 245] width 587 height 9
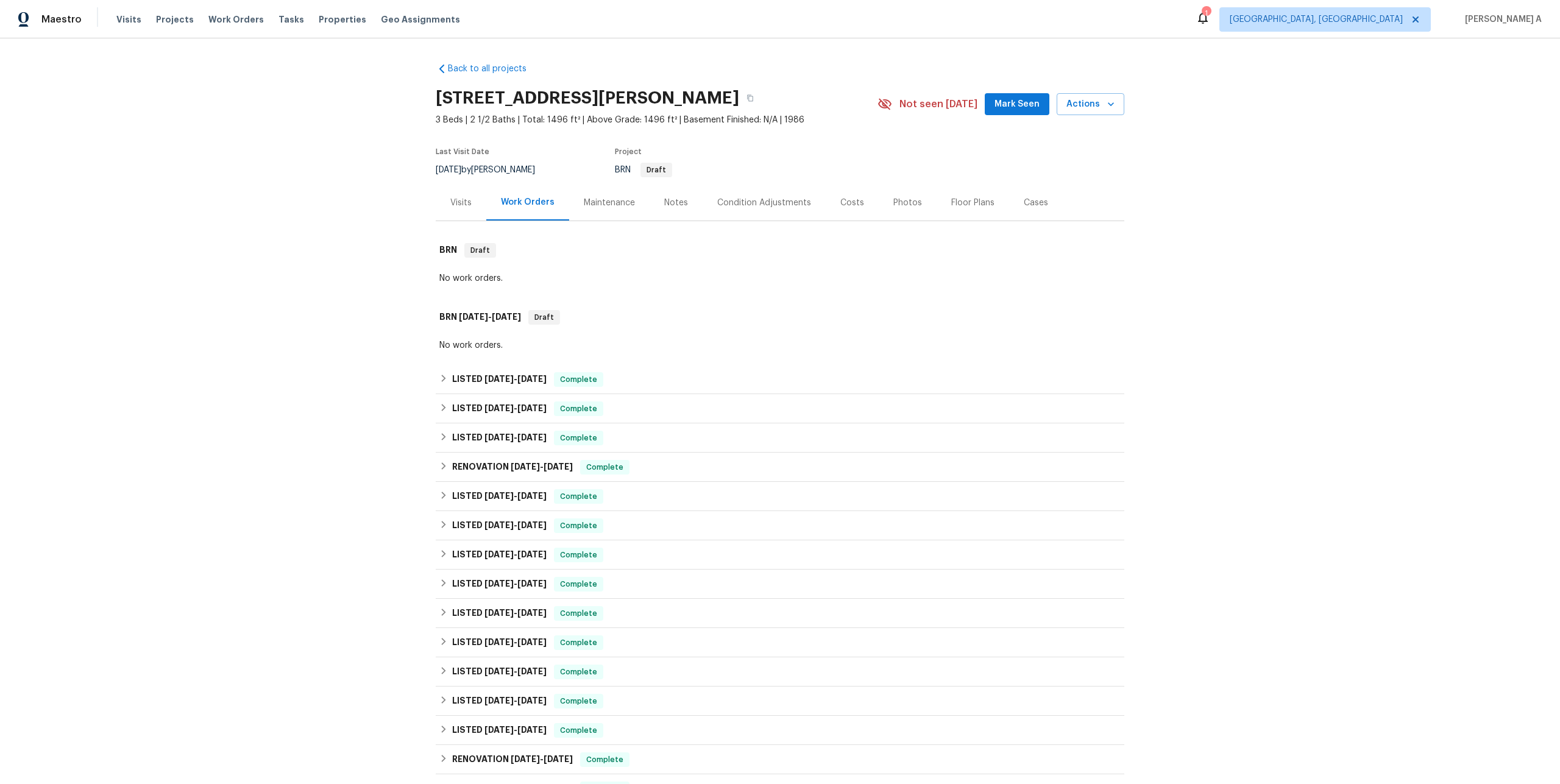
click at [473, 219] on div "Visits" at bounding box center [461, 203] width 51 height 36
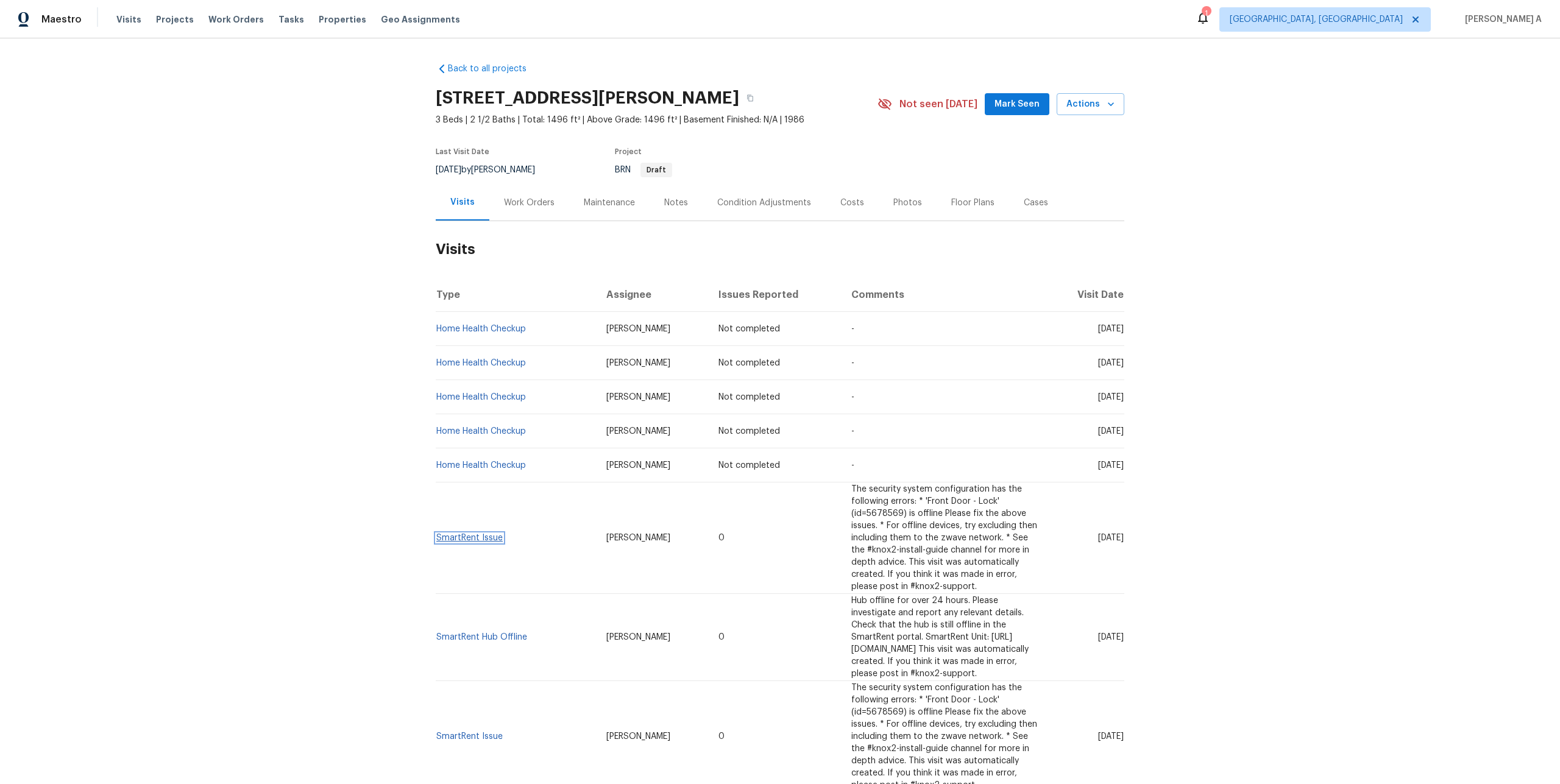
click at [475, 534] on link "SmartRent Issue" at bounding box center [469, 538] width 66 height 9
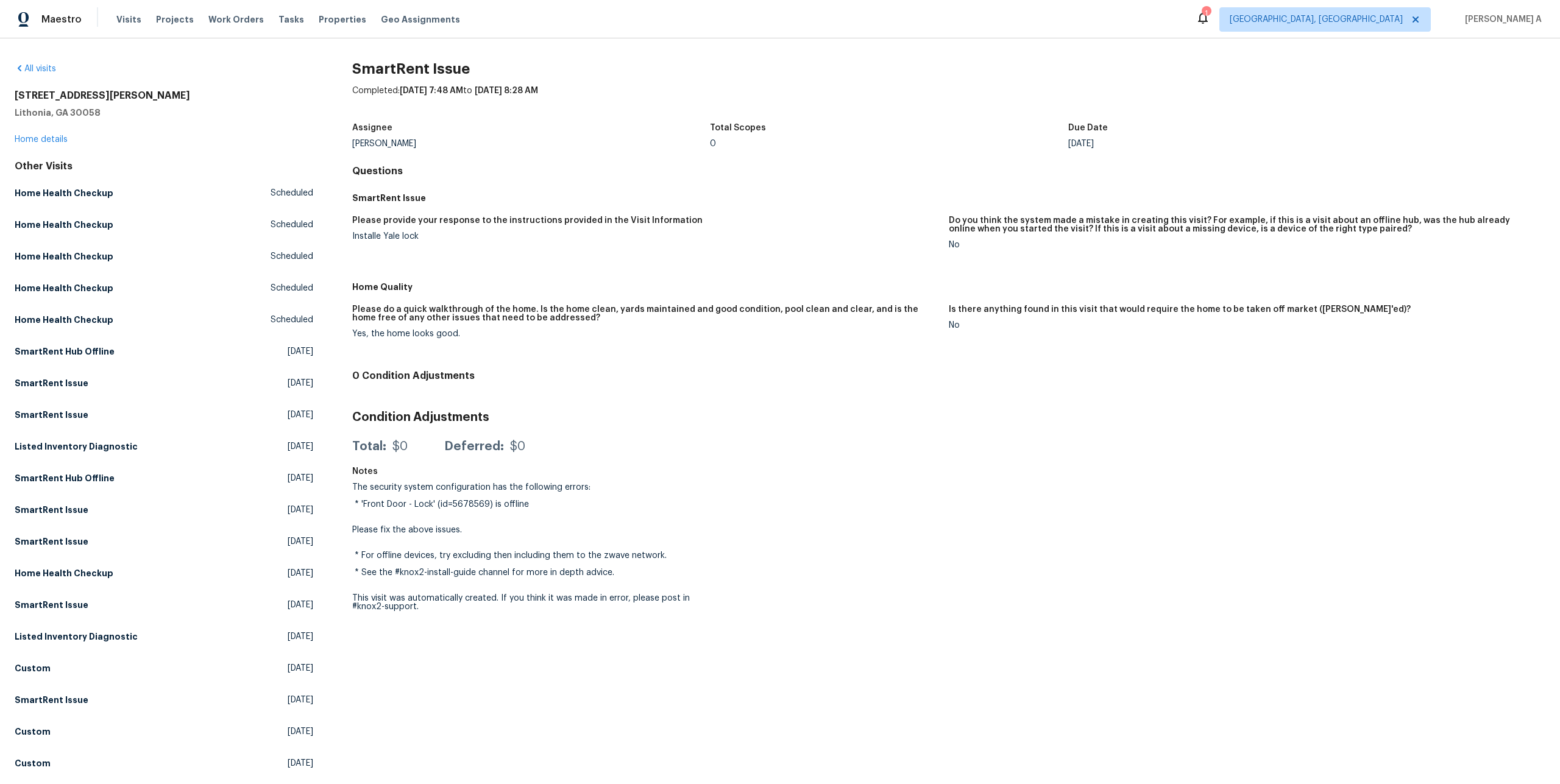
drag, startPoint x: 402, startPoint y: 90, endPoint x: 580, endPoint y: 91, distance: 178.0
click at [580, 90] on div "Completed: 8/5/2025, 7:48 AM to 8/5/2025, 8:28 AM" at bounding box center [948, 100] width 1193 height 32
drag, startPoint x: 352, startPoint y: 235, endPoint x: 423, endPoint y: 233, distance: 71.0
click at [423, 233] on div "Installe Yale lock" at bounding box center [645, 236] width 587 height 9
copy div "Installe Yale lock"
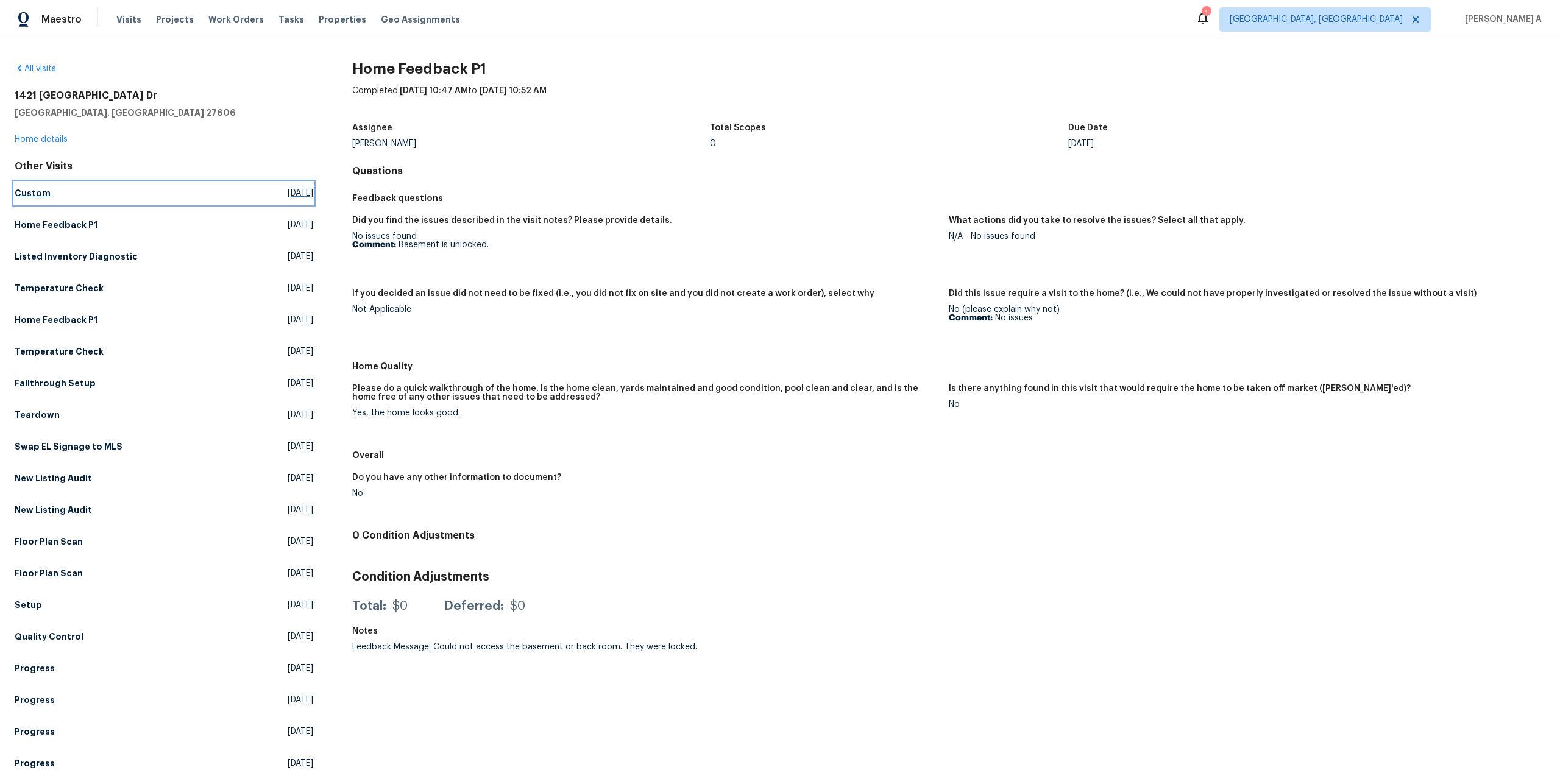
click at [160, 185] on link "Custom [DATE]" at bounding box center [164, 193] width 298 height 22
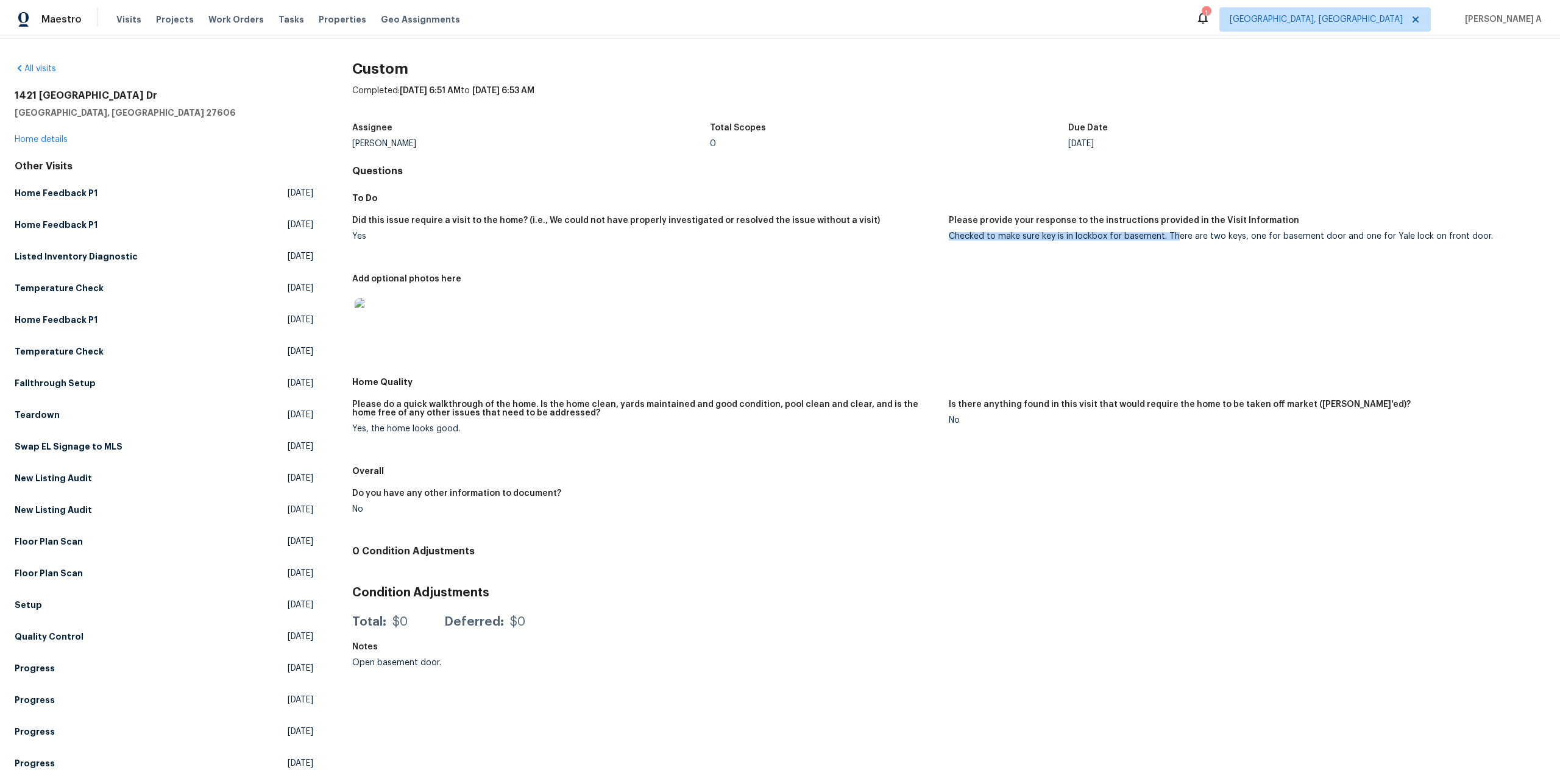
drag, startPoint x: 949, startPoint y: 237, endPoint x: 1173, endPoint y: 235, distance: 224.0
click at [1173, 235] on div "Checked to make sure key is in lockbox for basement. There are two keys, one fo…" at bounding box center [1242, 236] width 587 height 9
drag, startPoint x: 1165, startPoint y: 235, endPoint x: 1299, endPoint y: 231, distance: 134.1
click at [1299, 231] on figure "Please provide your response to the instructions provided in the Visit Informat…" at bounding box center [1246, 238] width 596 height 44
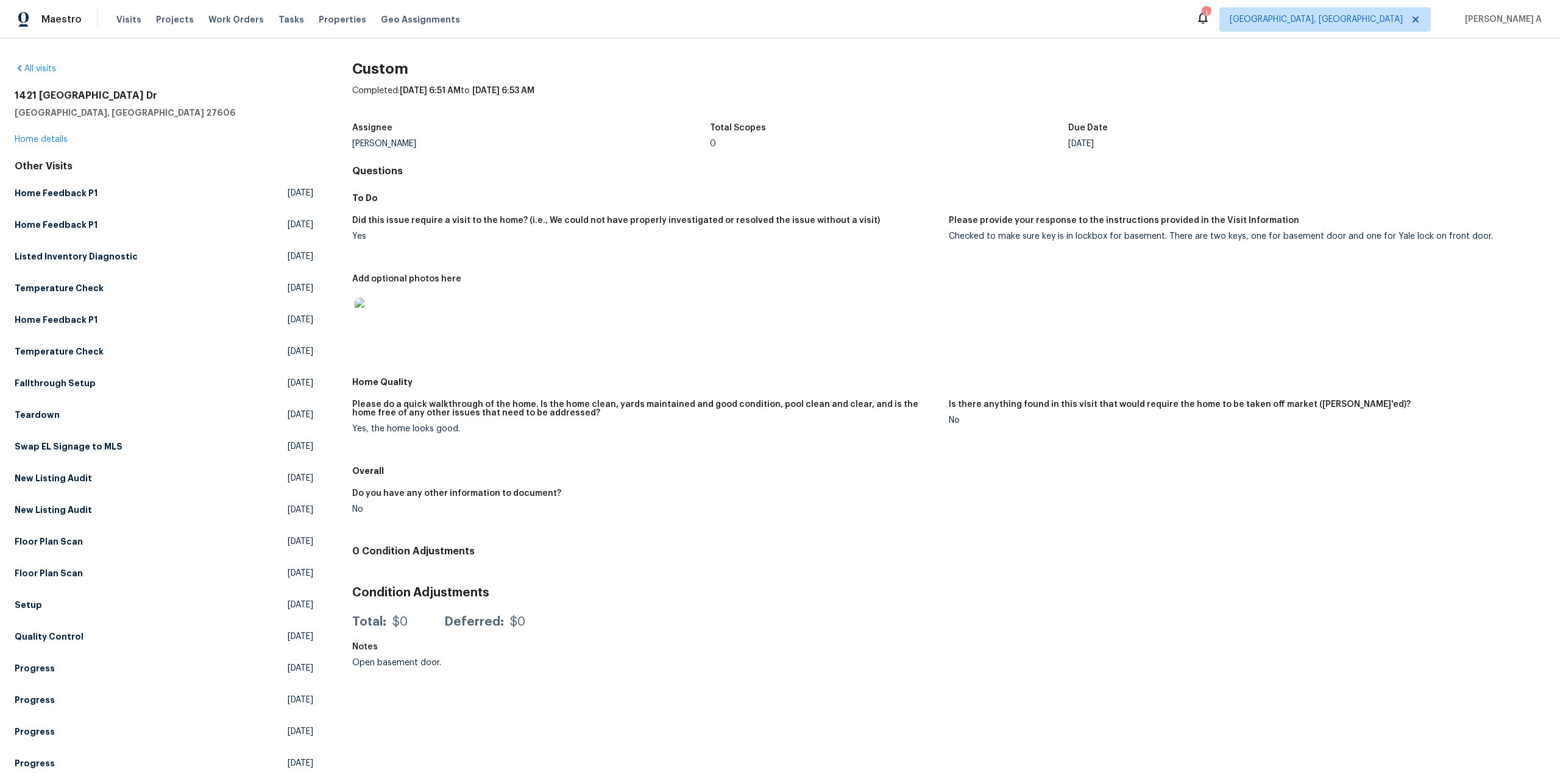
click at [1299, 235] on div "Checked to make sure key is in lockbox for basement. There are two keys, one fo…" at bounding box center [1242, 236] width 587 height 9
click at [55, 142] on link "Home details" at bounding box center [41, 139] width 53 height 9
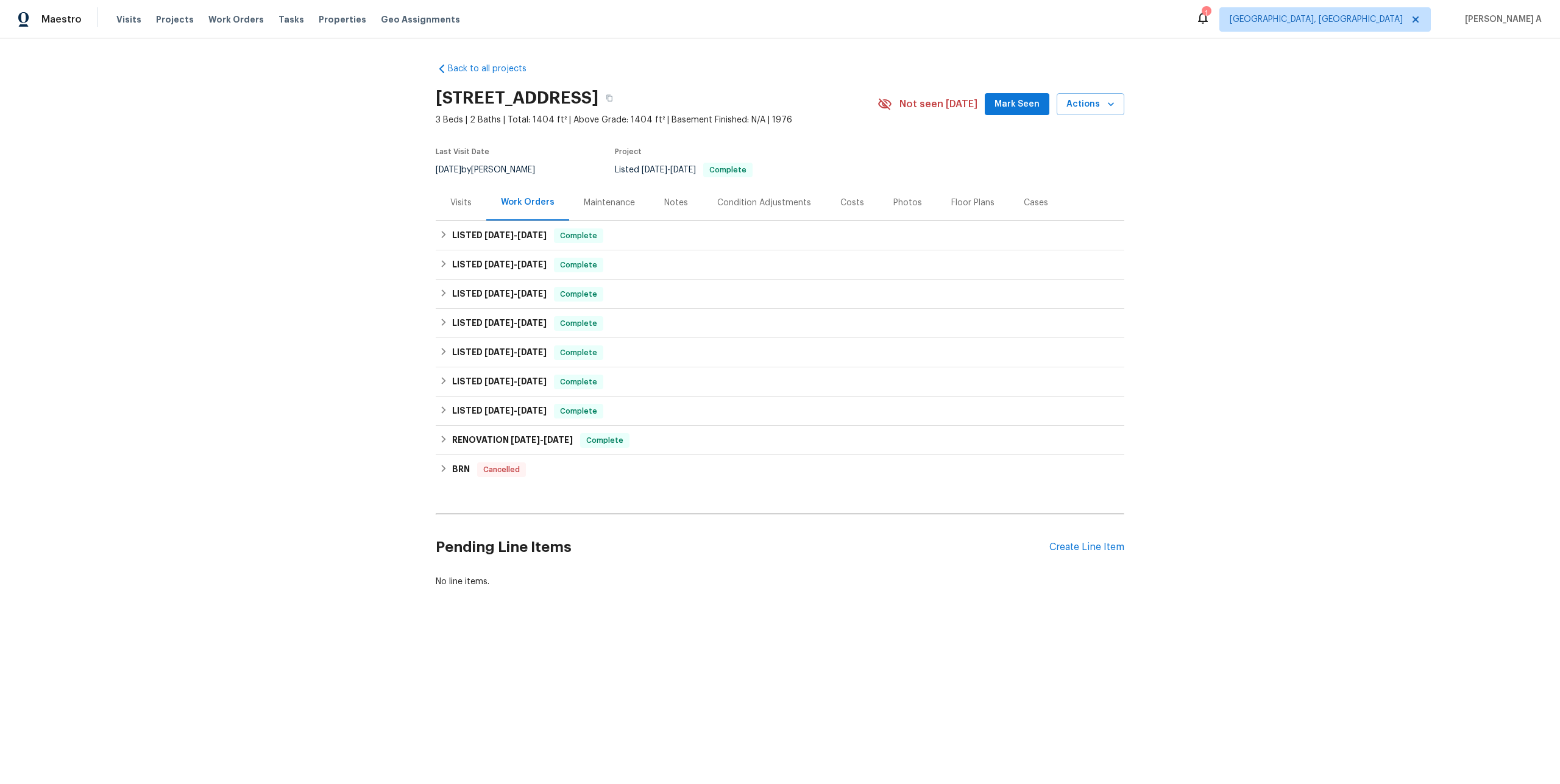
click at [465, 195] on div "Visits" at bounding box center [461, 203] width 51 height 36
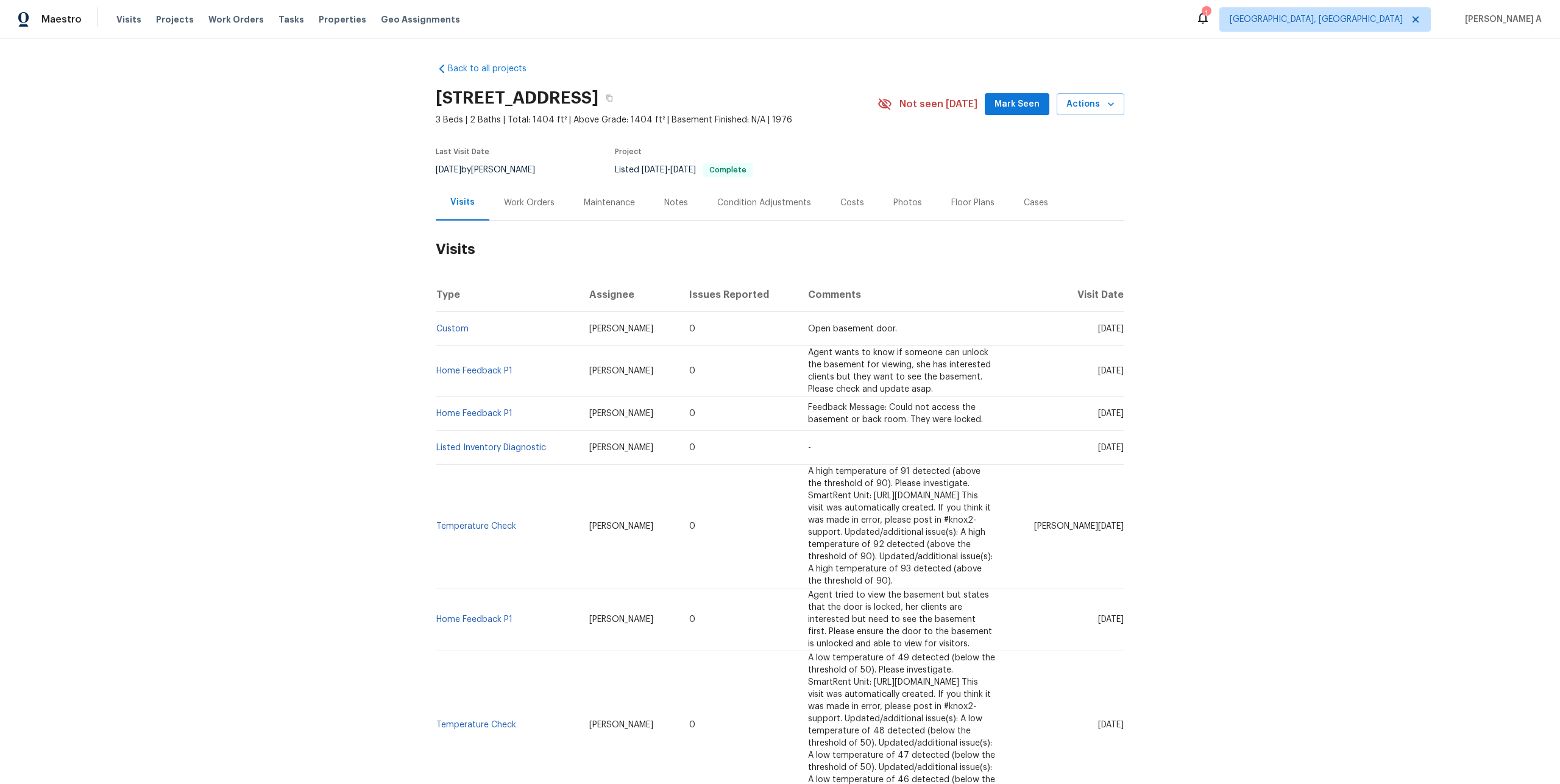
click at [467, 329] on td "Custom" at bounding box center [507, 328] width 144 height 34
click at [464, 329] on link "Custom" at bounding box center [452, 329] width 33 height 9
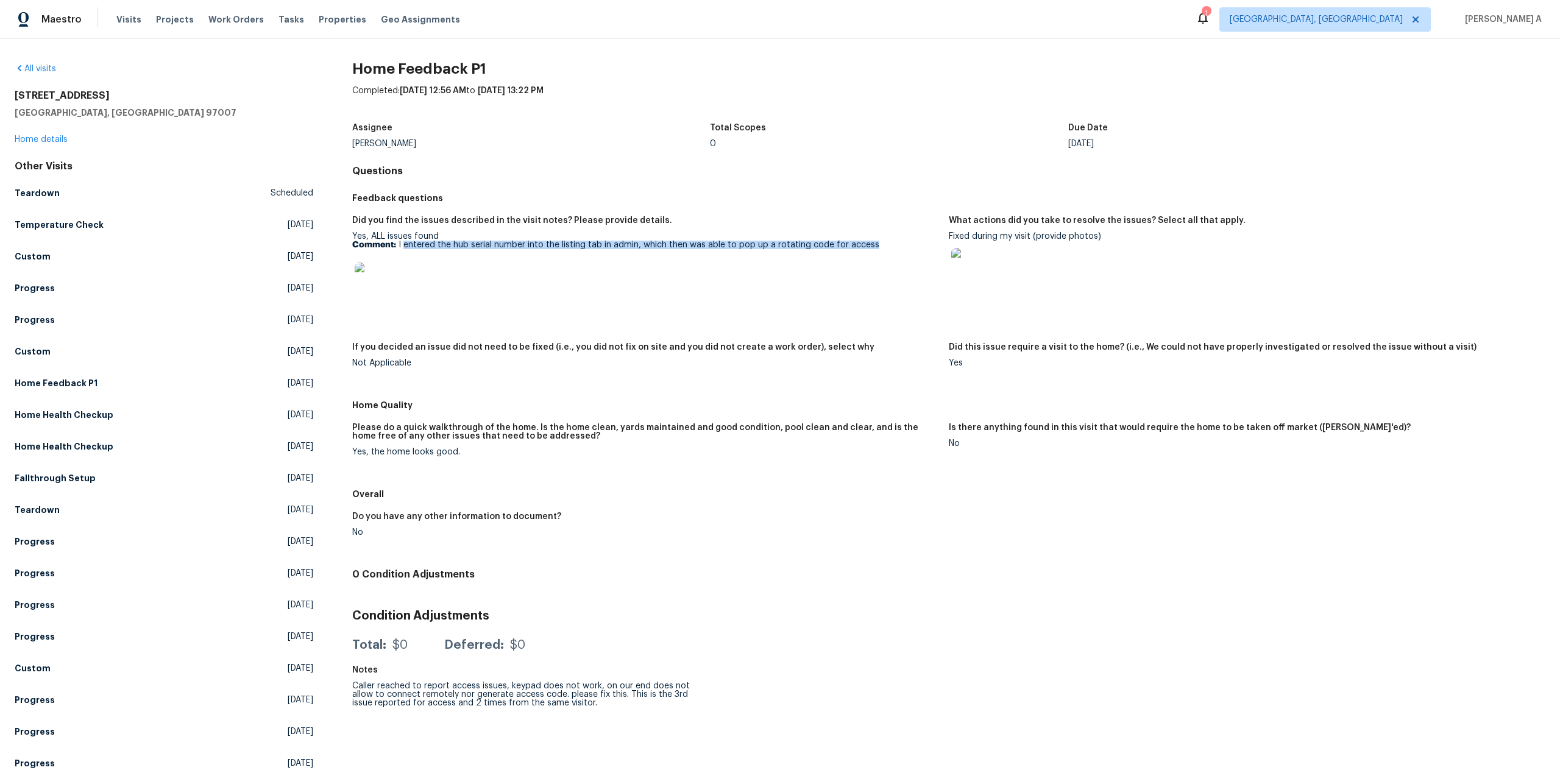
drag, startPoint x: 404, startPoint y: 243, endPoint x: 871, endPoint y: 243, distance: 467.0
click at [871, 243] on p "Comment: I entered the hub serial number into the listing tab in admin, which t…" at bounding box center [645, 245] width 587 height 9
copy p "entered the hub serial number into the listing tab in admin, which then was abl…"
drag, startPoint x: 951, startPoint y: 236, endPoint x: 1106, endPoint y: 233, distance: 155.0
click at [1106, 233] on div "Fixed during my visit (provide photos)" at bounding box center [1242, 262] width 587 height 62
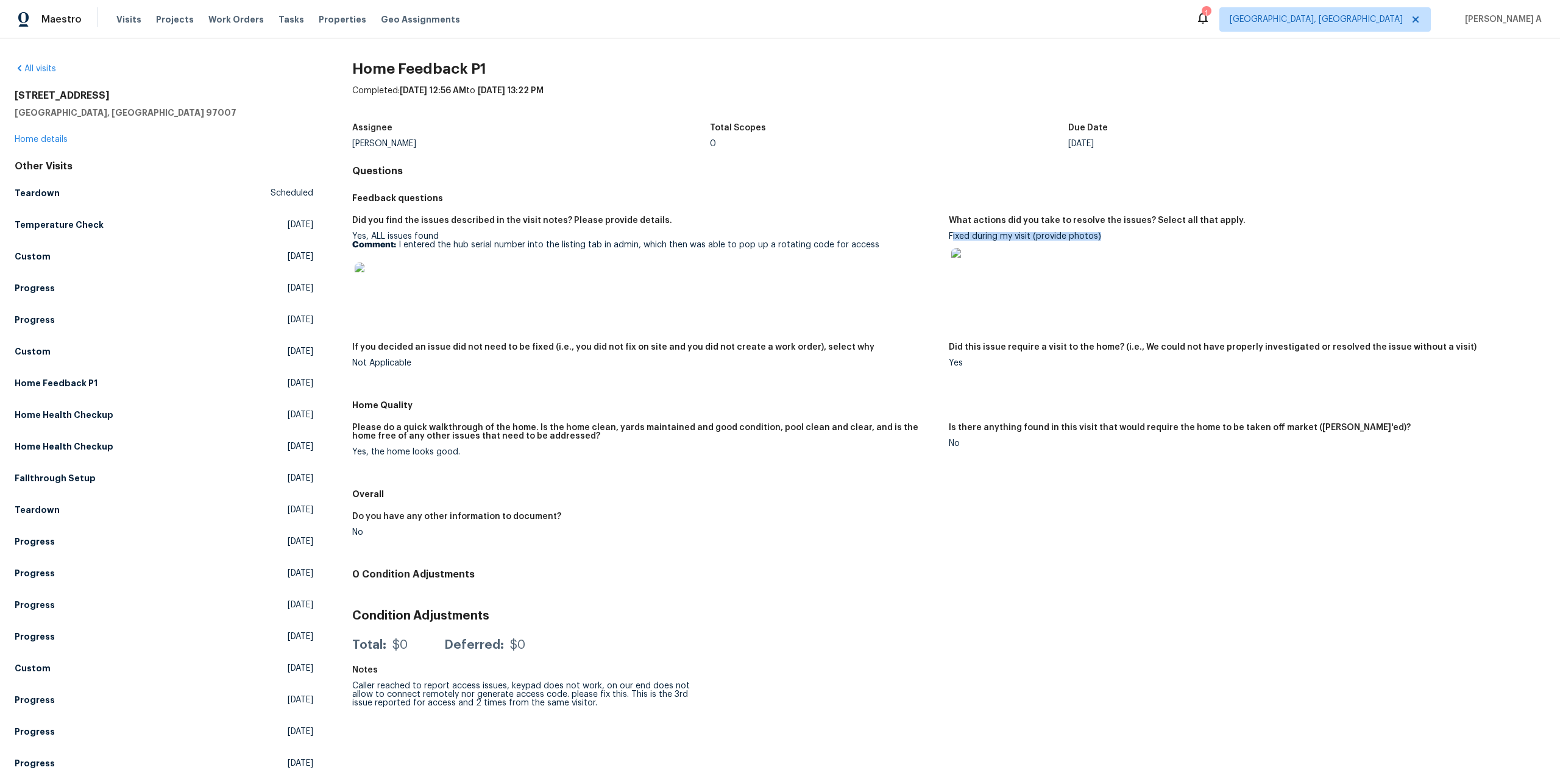
copy div "ixed during my visit (provide photos)"
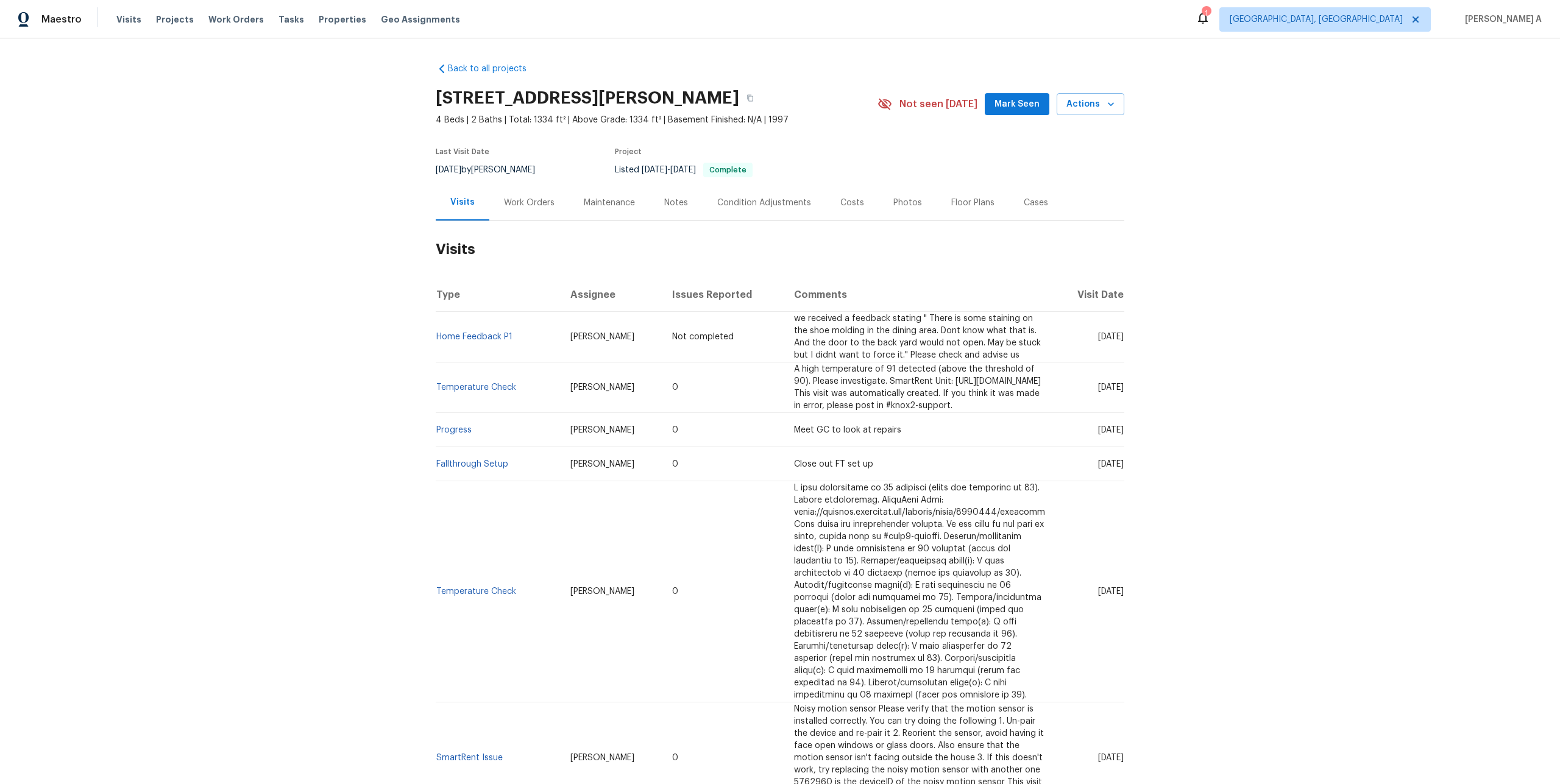
click at [506, 191] on div "Work Orders" at bounding box center [529, 203] width 80 height 36
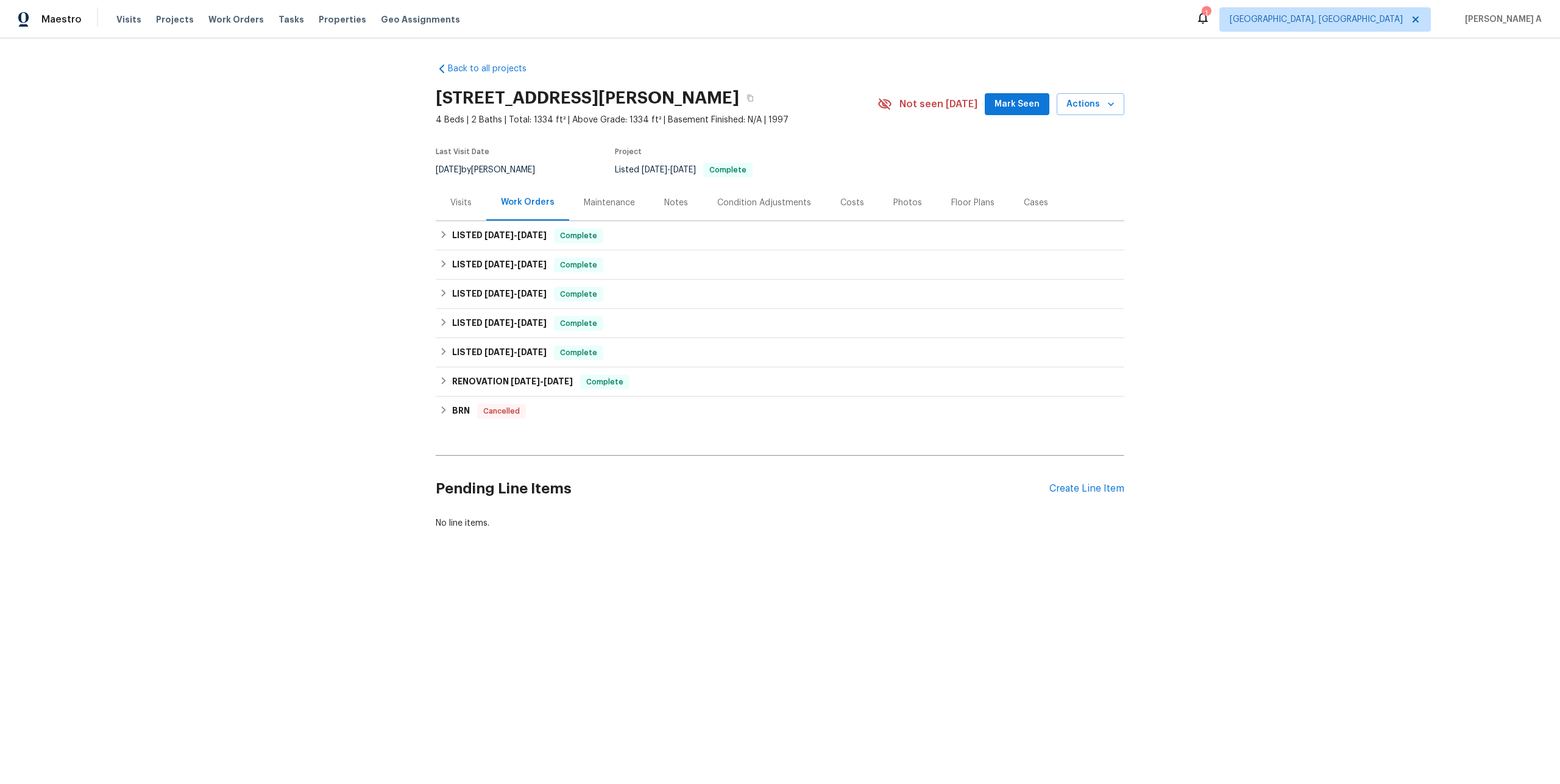
click at [481, 201] on div "Visits" at bounding box center [461, 203] width 51 height 36
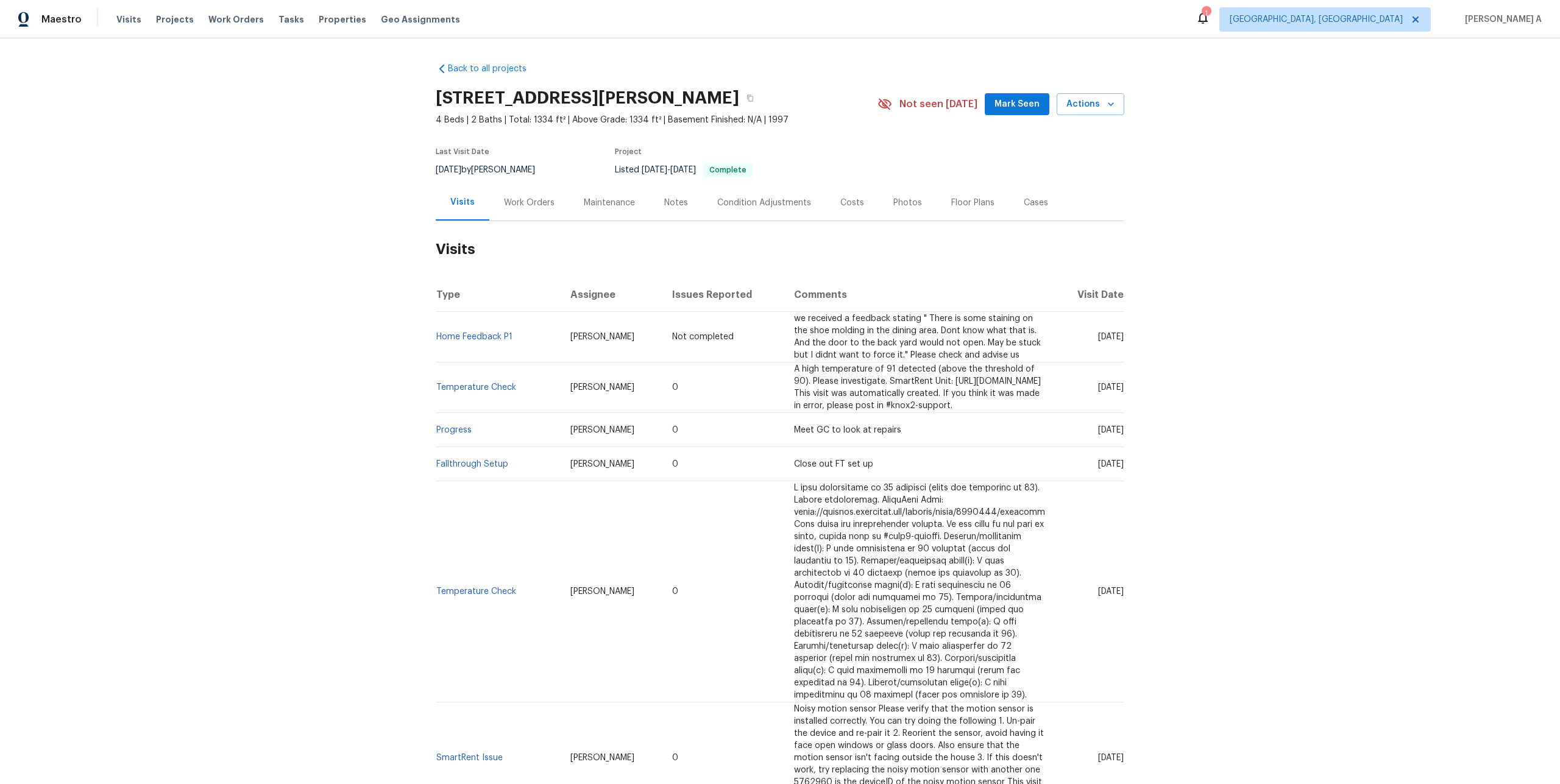
click at [542, 215] on div "Work Orders" at bounding box center [529, 203] width 80 height 36
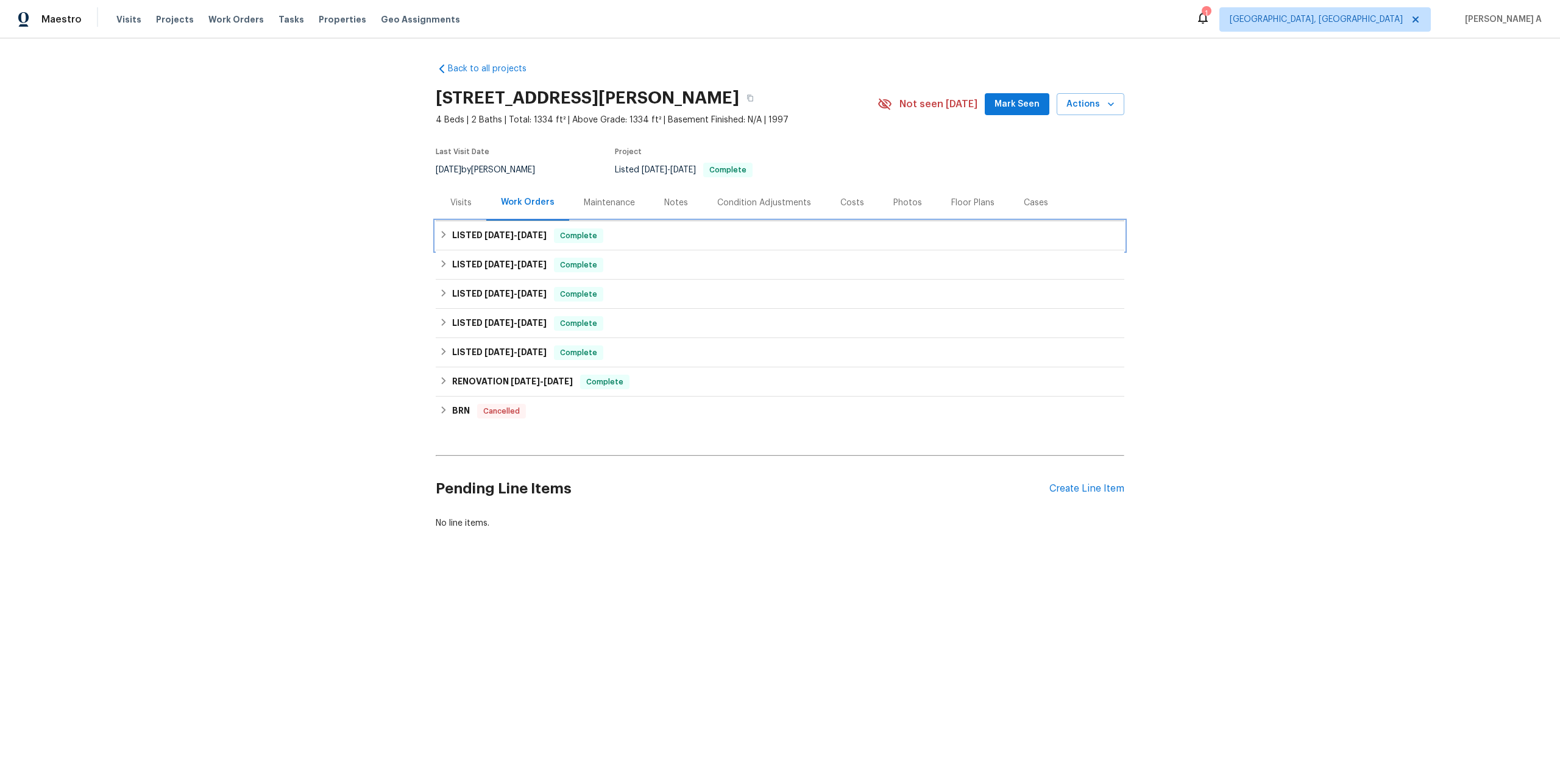
click at [539, 238] on span "[DATE]" at bounding box center [532, 235] width 29 height 9
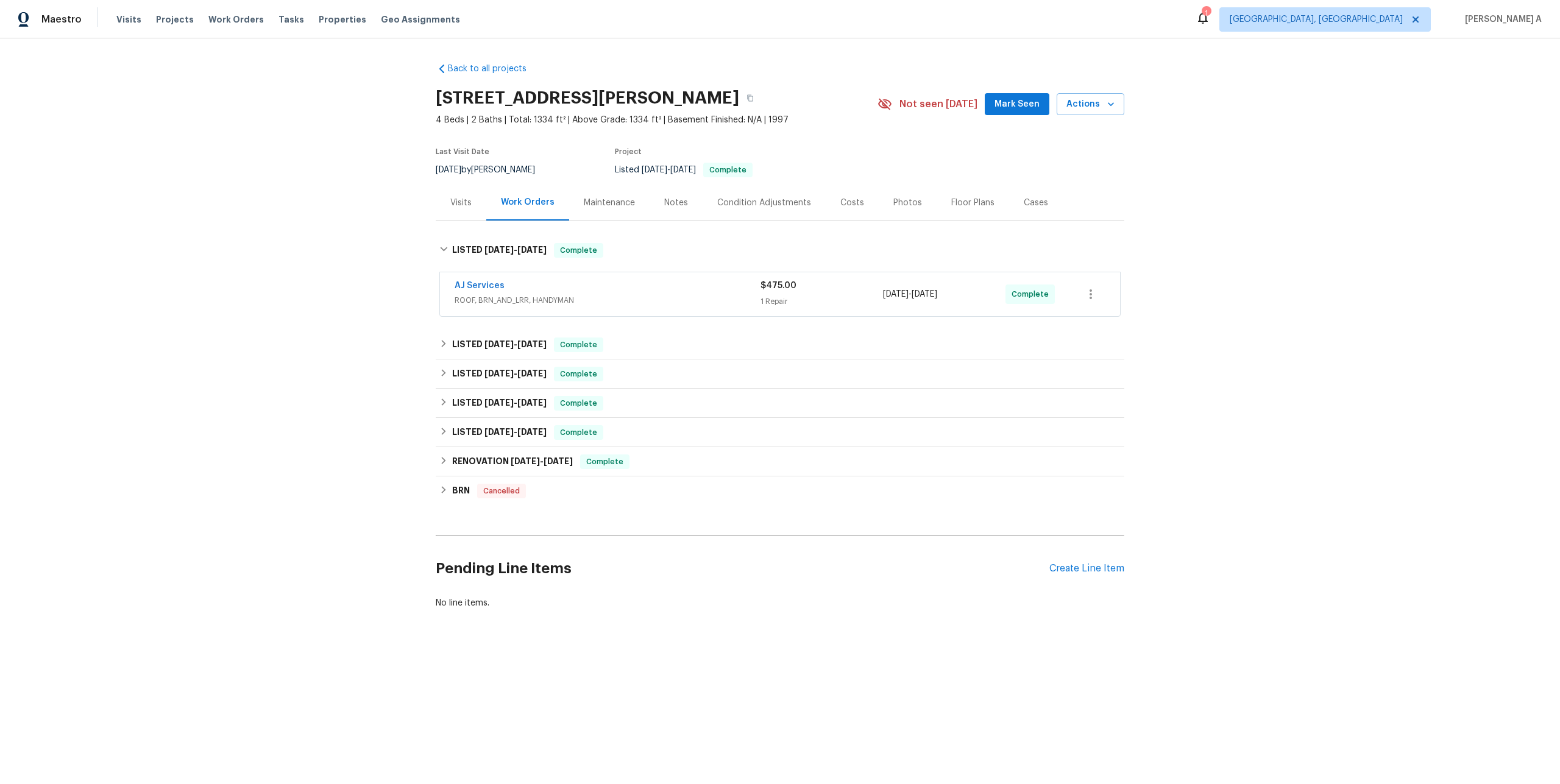
click at [550, 285] on div "AJ Services" at bounding box center [608, 287] width 306 height 15
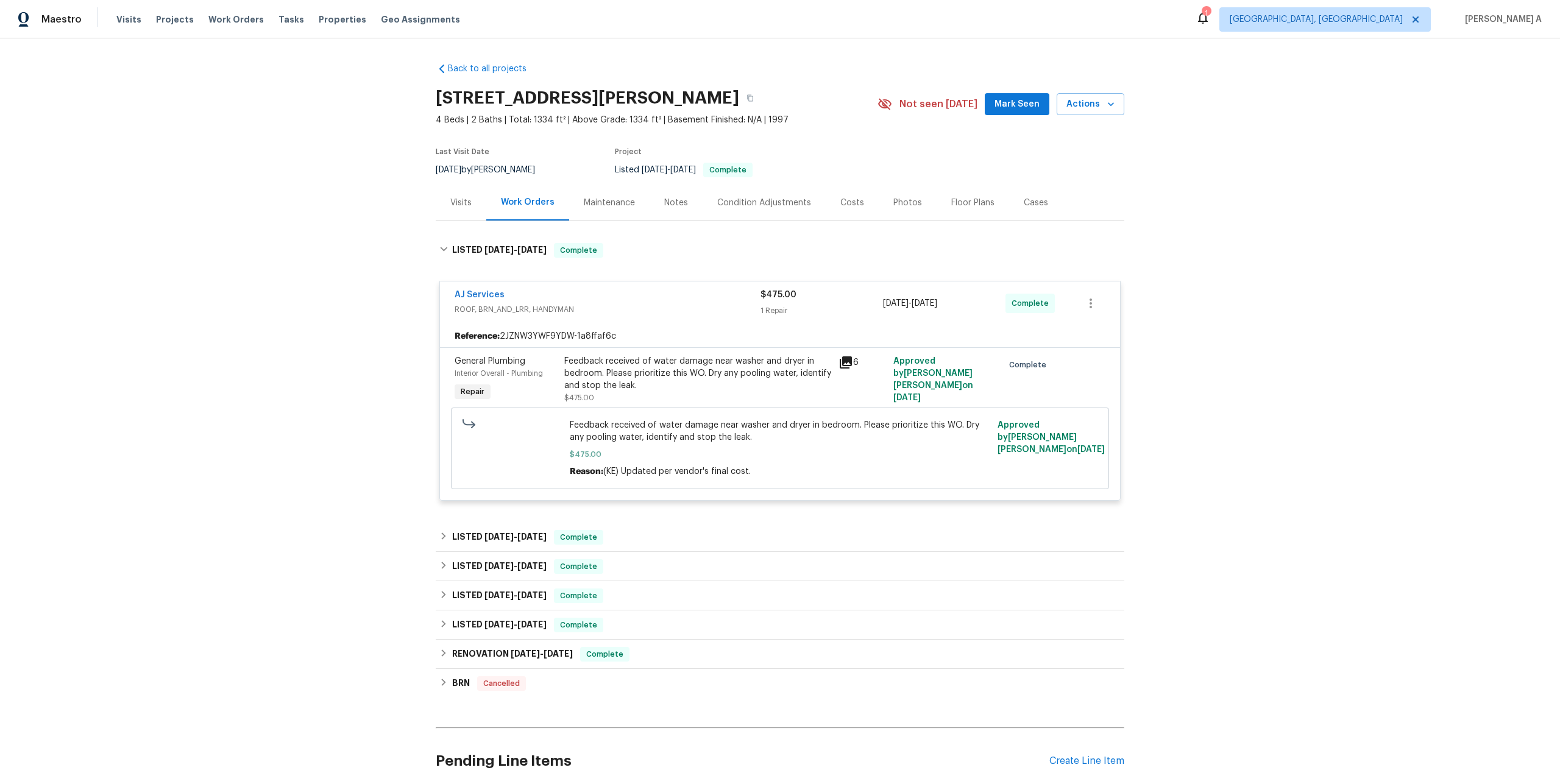
click at [556, 296] on div "AJ Services" at bounding box center [608, 296] width 306 height 15
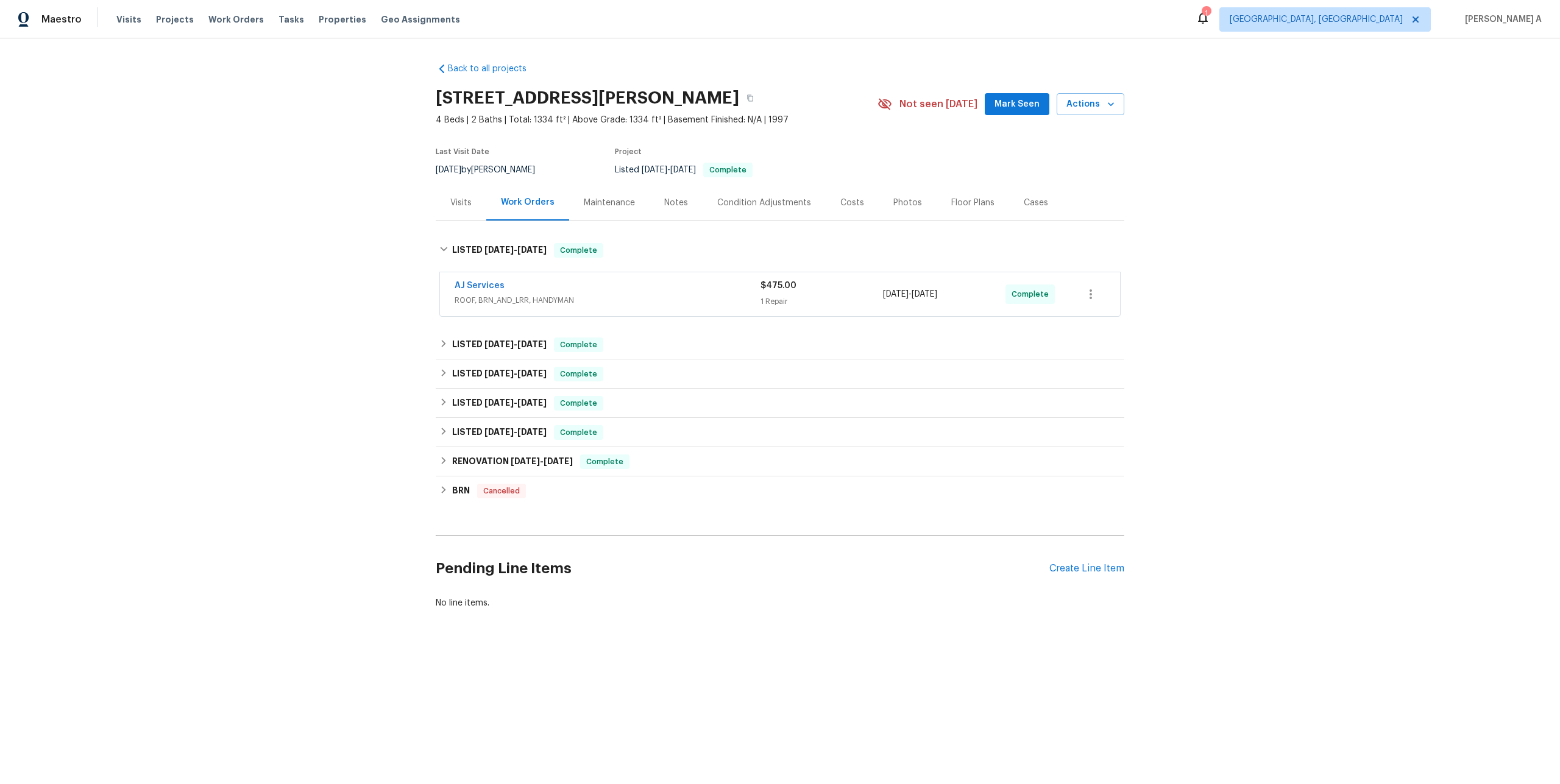
click at [556, 296] on span "ROOF, BRN_AND_LRR, HANDYMAN" at bounding box center [608, 300] width 306 height 12
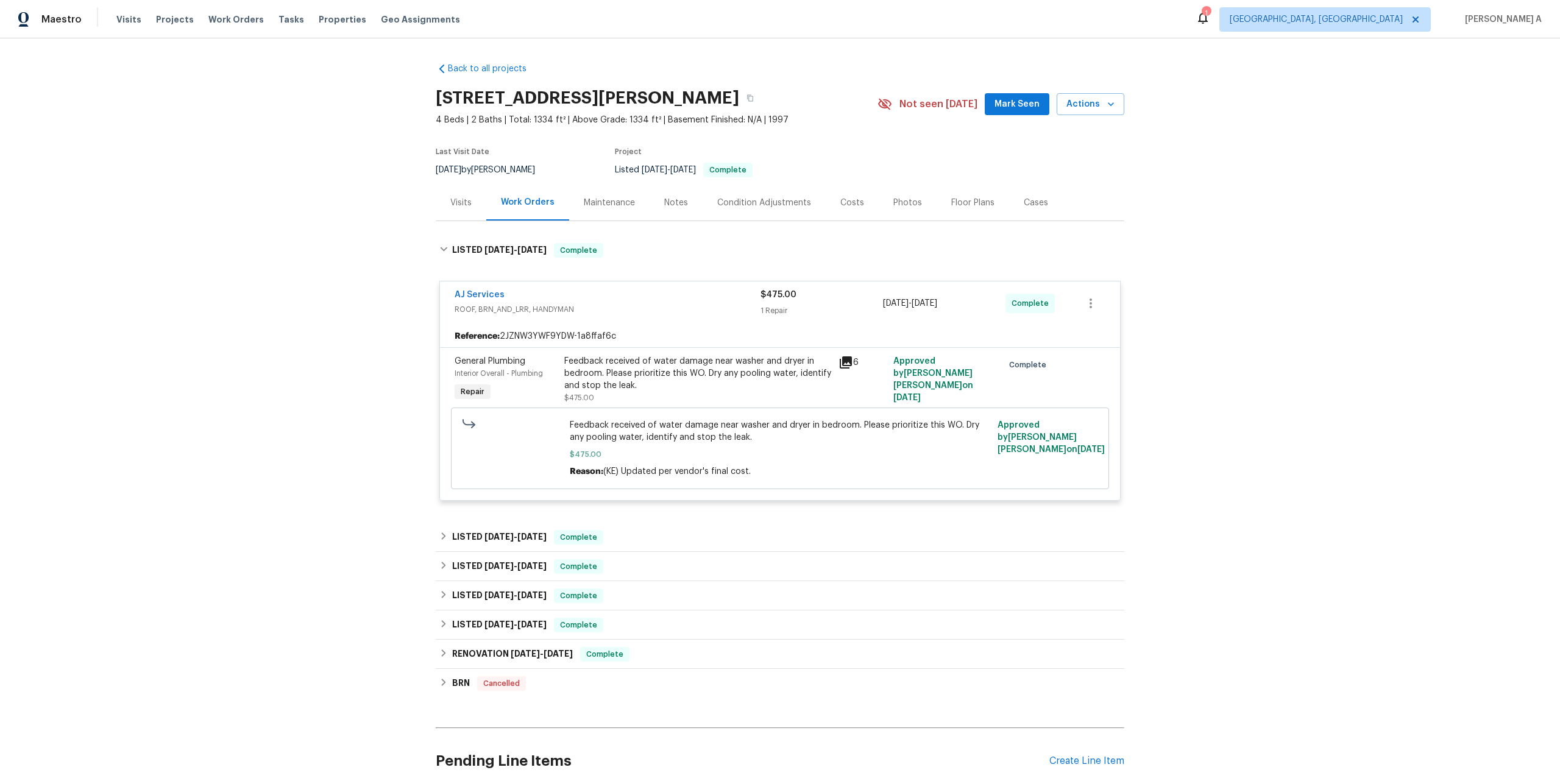
click at [486, 219] on div "Work Orders" at bounding box center [527, 203] width 83 height 36
click at [481, 217] on div "Visits" at bounding box center [461, 203] width 51 height 36
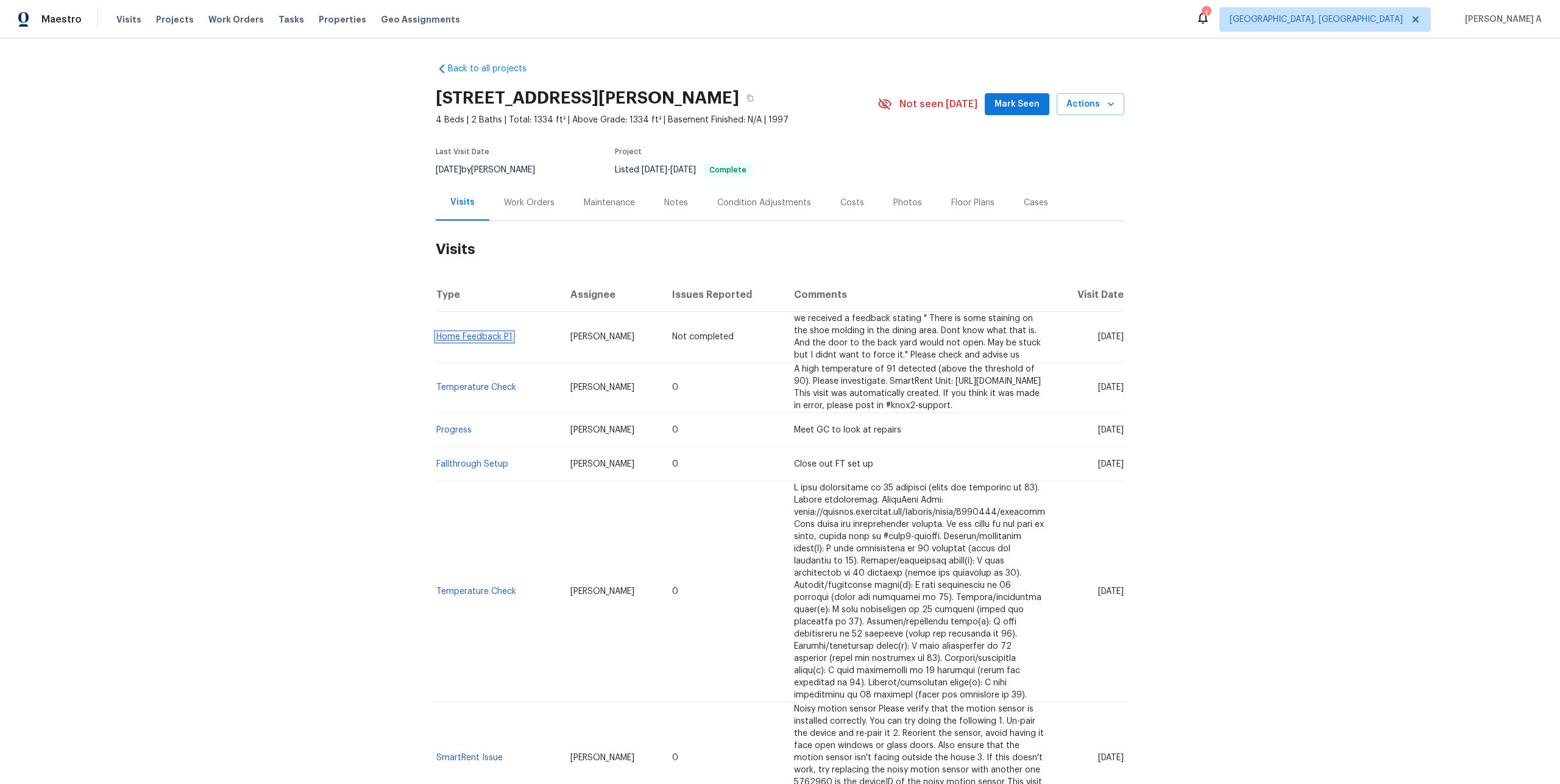
click at [495, 333] on link "Home Feedback P1" at bounding box center [474, 336] width 76 height 9
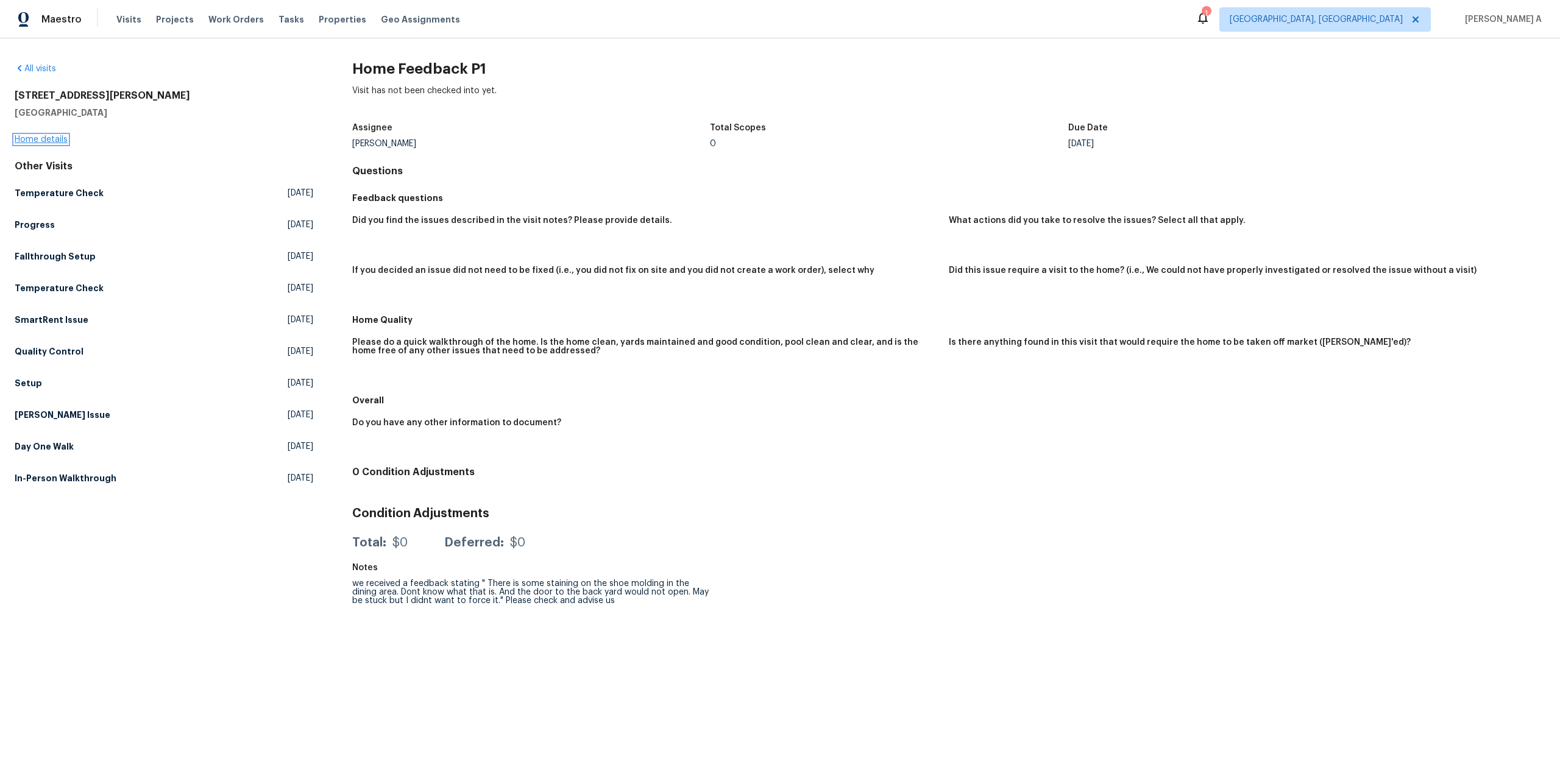
click at [53, 139] on link "Home details" at bounding box center [41, 139] width 53 height 9
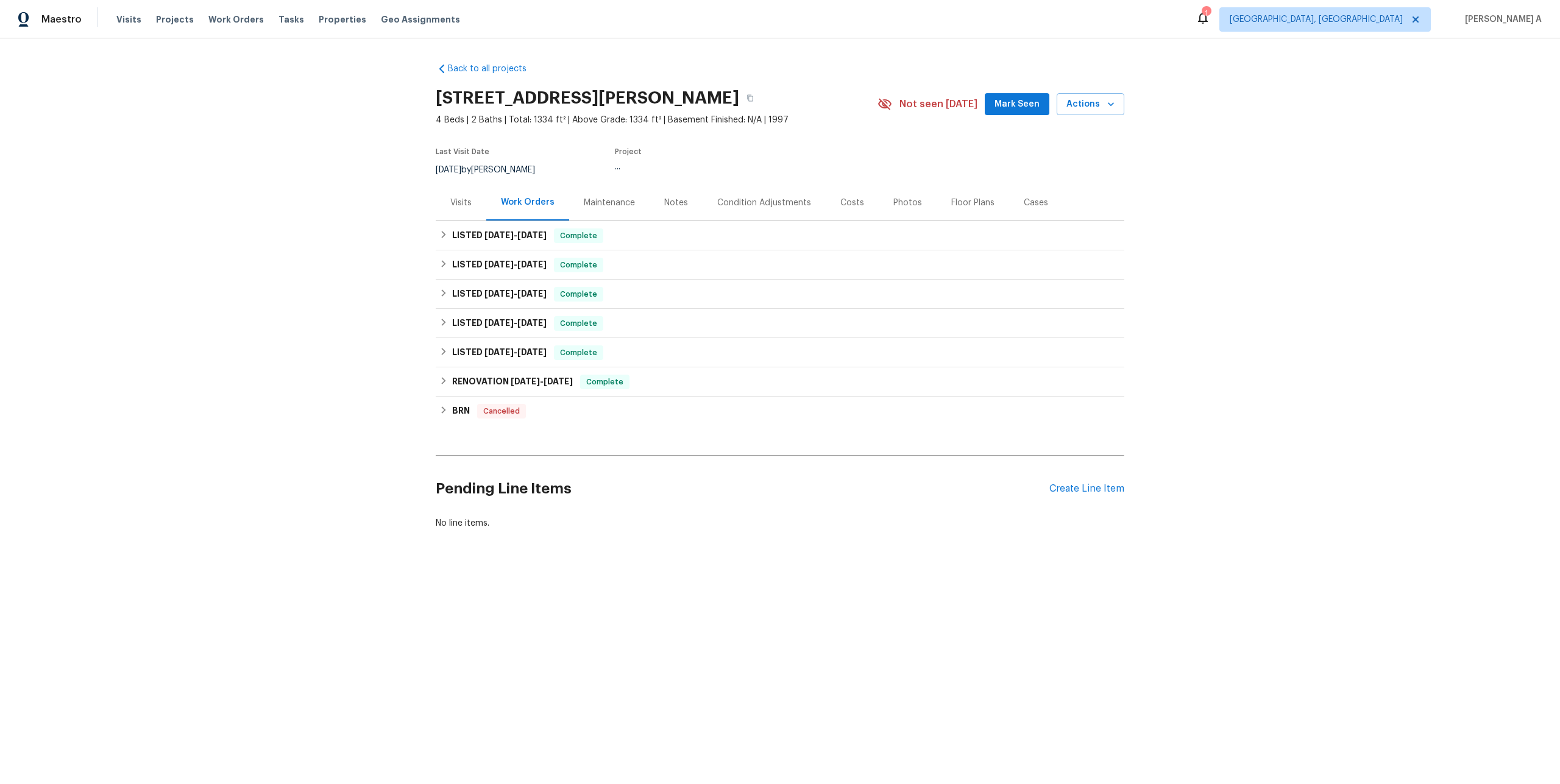
click at [464, 217] on div "Visits" at bounding box center [461, 203] width 51 height 36
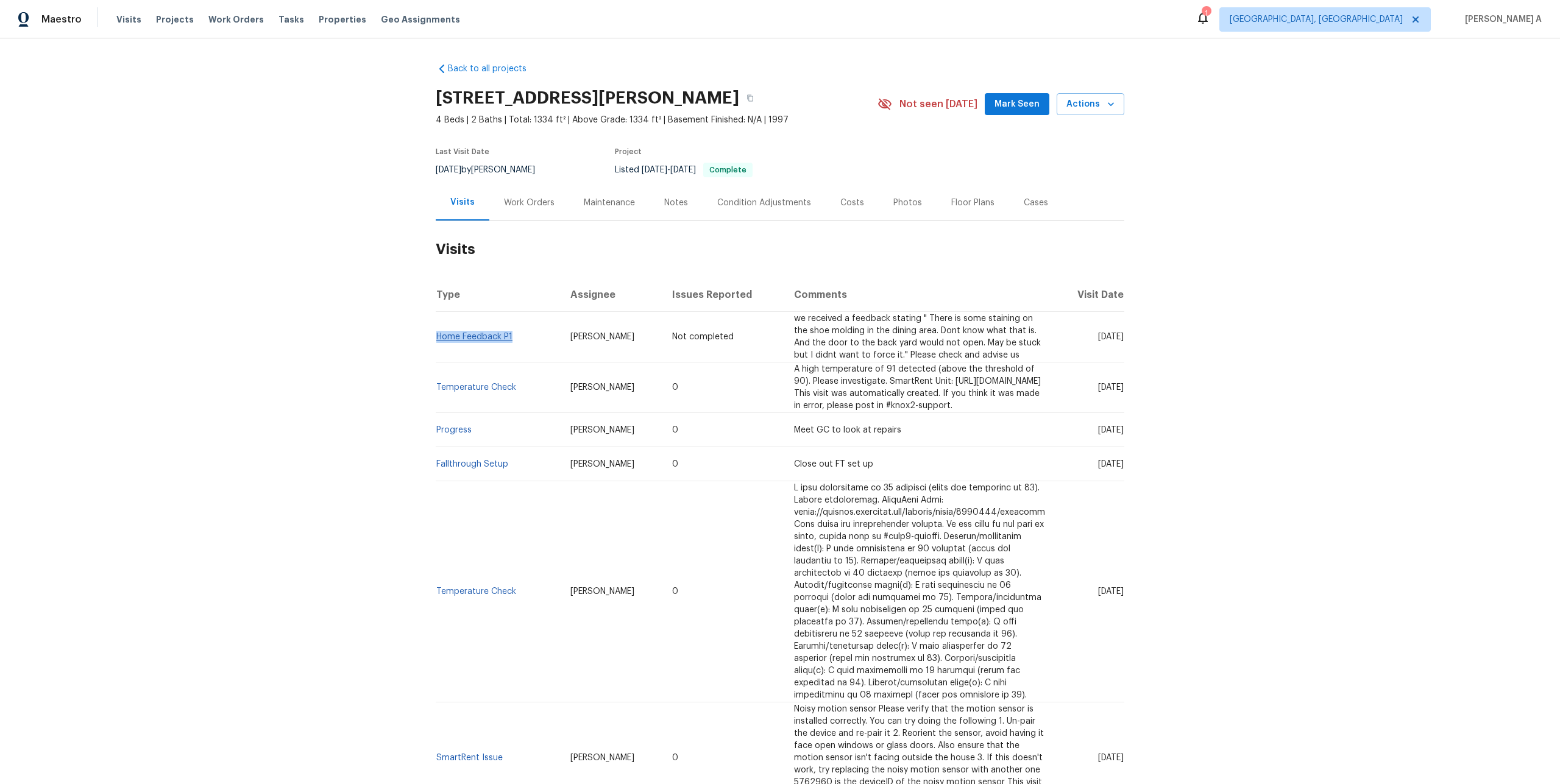
drag, startPoint x: 523, startPoint y: 342, endPoint x: 437, endPoint y: 340, distance: 86.0
click at [437, 340] on td "Home Feedback P1" at bounding box center [498, 337] width 125 height 50
copy link "Home Feedback P1"
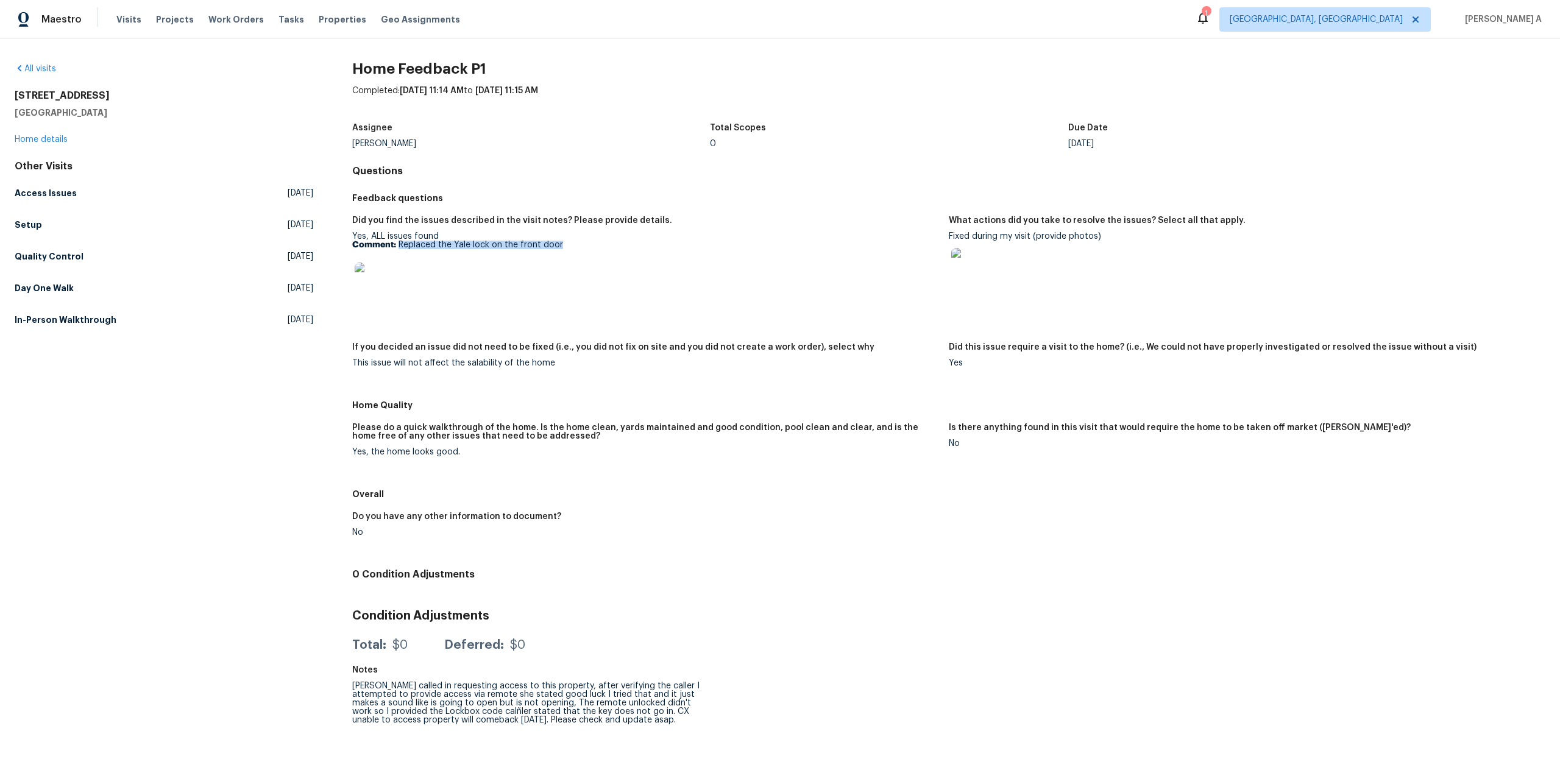
drag, startPoint x: 399, startPoint y: 246, endPoint x: 560, endPoint y: 249, distance: 161.0
click at [560, 249] on p "Comment: Replaced the Yale lock on the front door" at bounding box center [645, 245] width 587 height 9
copy p "Replaced the Yale lock on the front door"
drag, startPoint x: 950, startPoint y: 237, endPoint x: 1109, endPoint y: 237, distance: 159.0
click at [1109, 237] on div "Fixed during my visit (provide photos)" at bounding box center [1242, 262] width 587 height 62
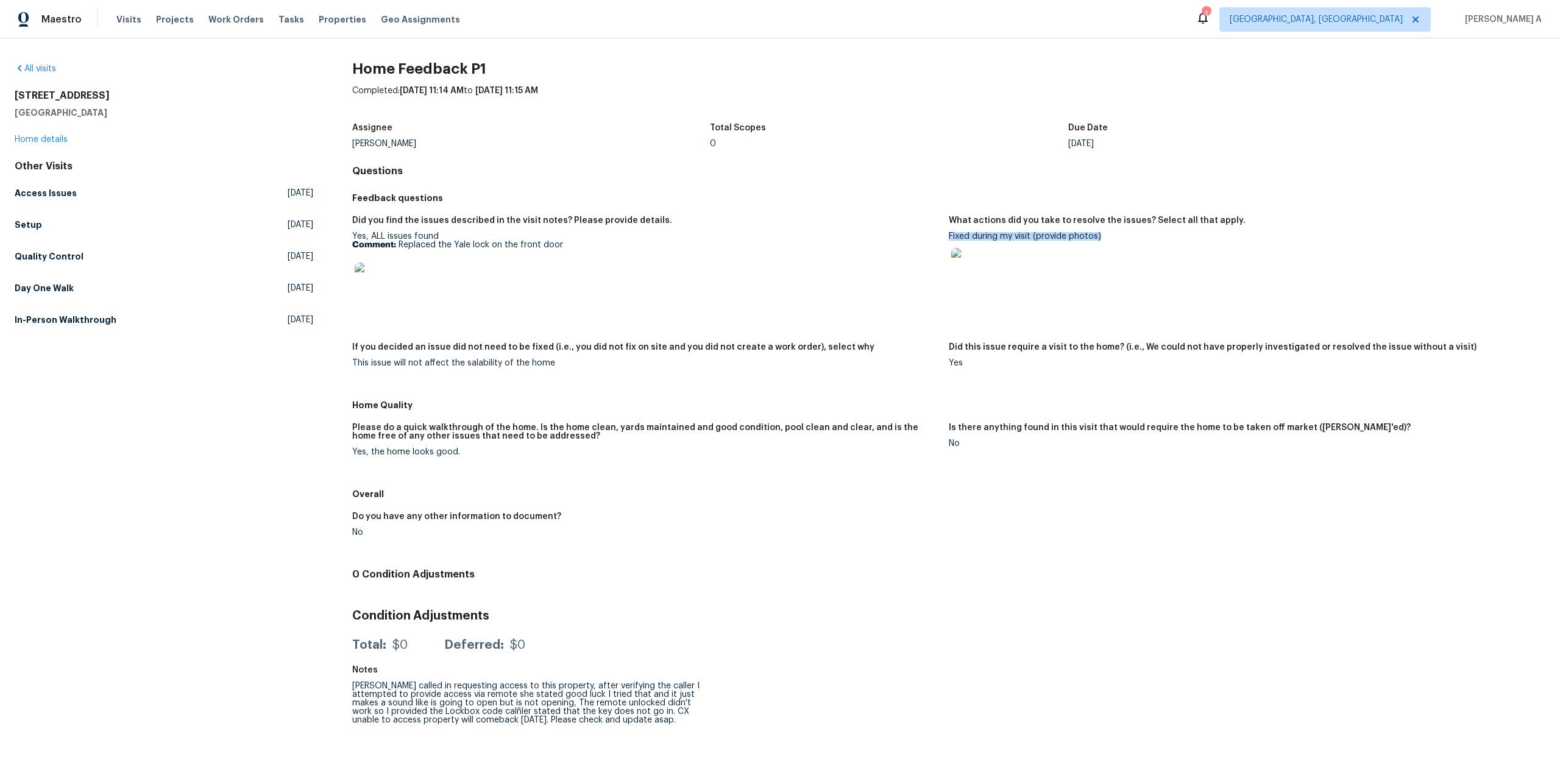
copy div "Fixed during my visit (provide photos)"
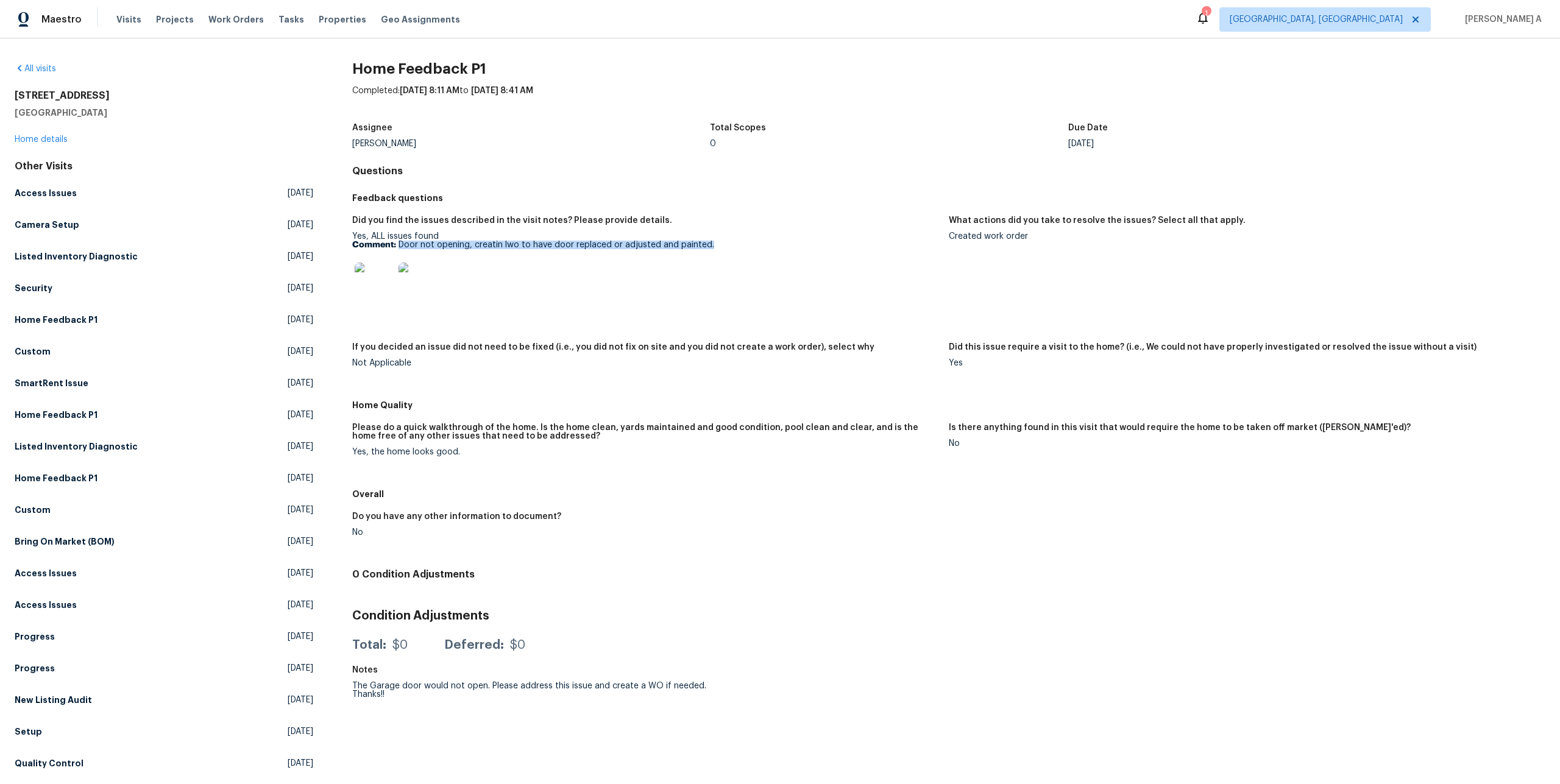
drag, startPoint x: 399, startPoint y: 244, endPoint x: 713, endPoint y: 246, distance: 314.0
click at [713, 246] on p "Comment: Door not opening, creatin lwo to have door replaced or adjusted and pa…" at bounding box center [645, 245] width 587 height 9
copy p "Door not opening, creatin lwo to have door replaced or adjusted and painted."
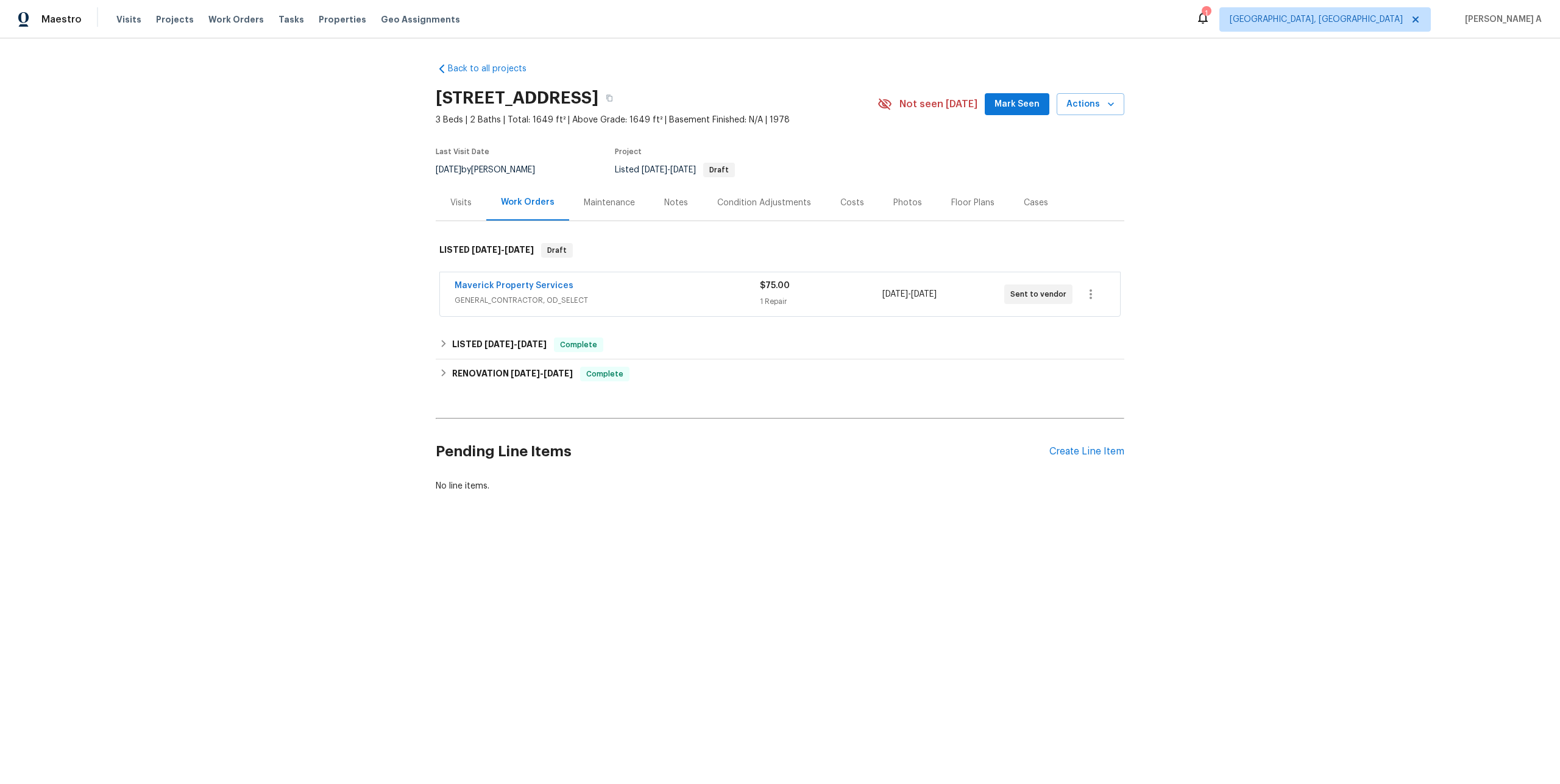
click at [521, 308] on div "Maverick Property Services GENERAL_CONTRACTOR, OD_SELECT" at bounding box center [607, 294] width 305 height 29
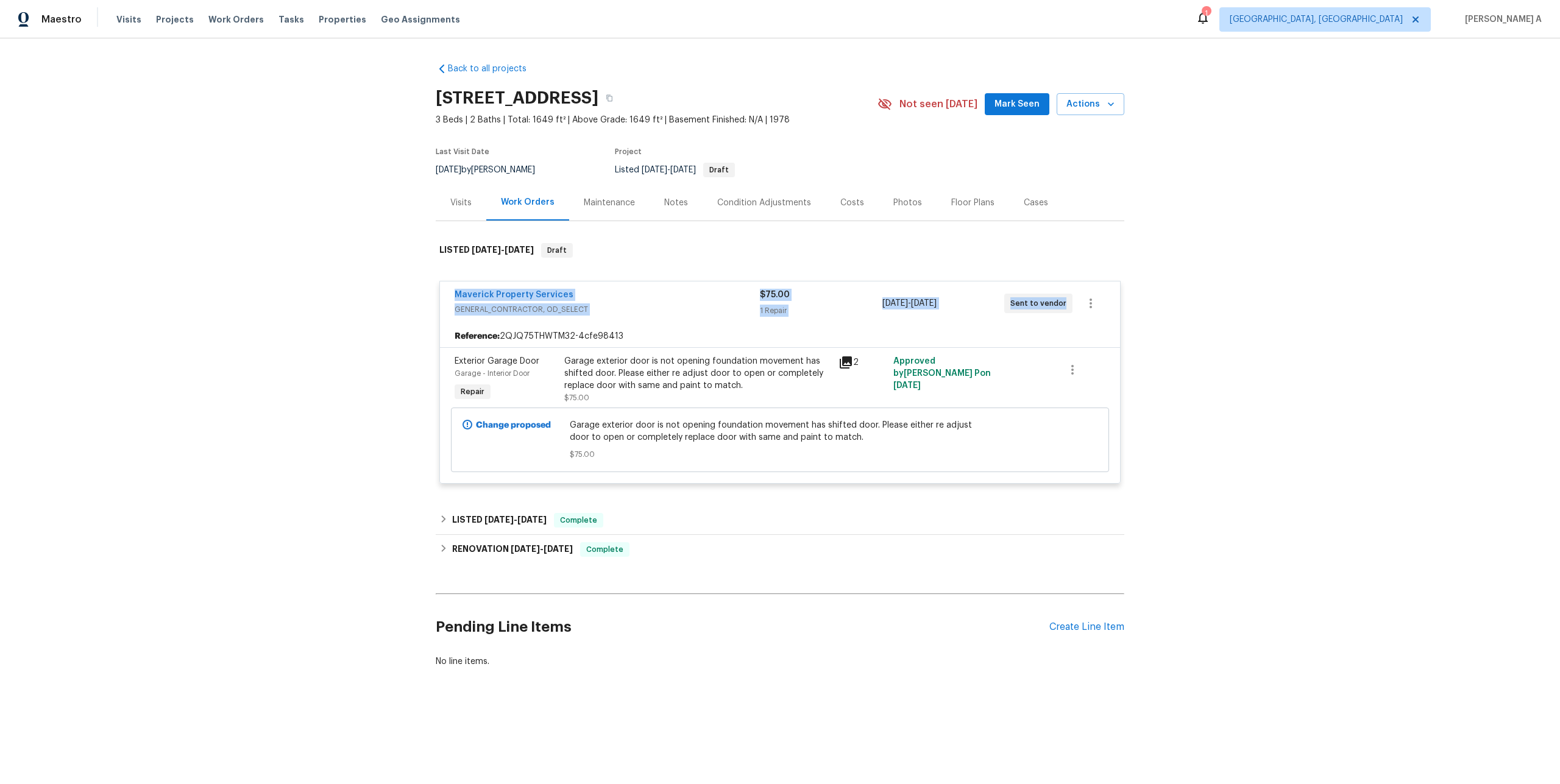
drag, startPoint x: 449, startPoint y: 295, endPoint x: 1062, endPoint y: 304, distance: 613.1
click at [1062, 304] on div "Maverick Property Services GENERAL_CONTRACTOR, OD_SELECT $75.00 1 Repair [DATE]…" at bounding box center [780, 303] width 680 height 44
copy div "Maverick Property Services GENERAL_CONTRACTOR, OD_SELECT $75.00 1 Repair [DATE]…"
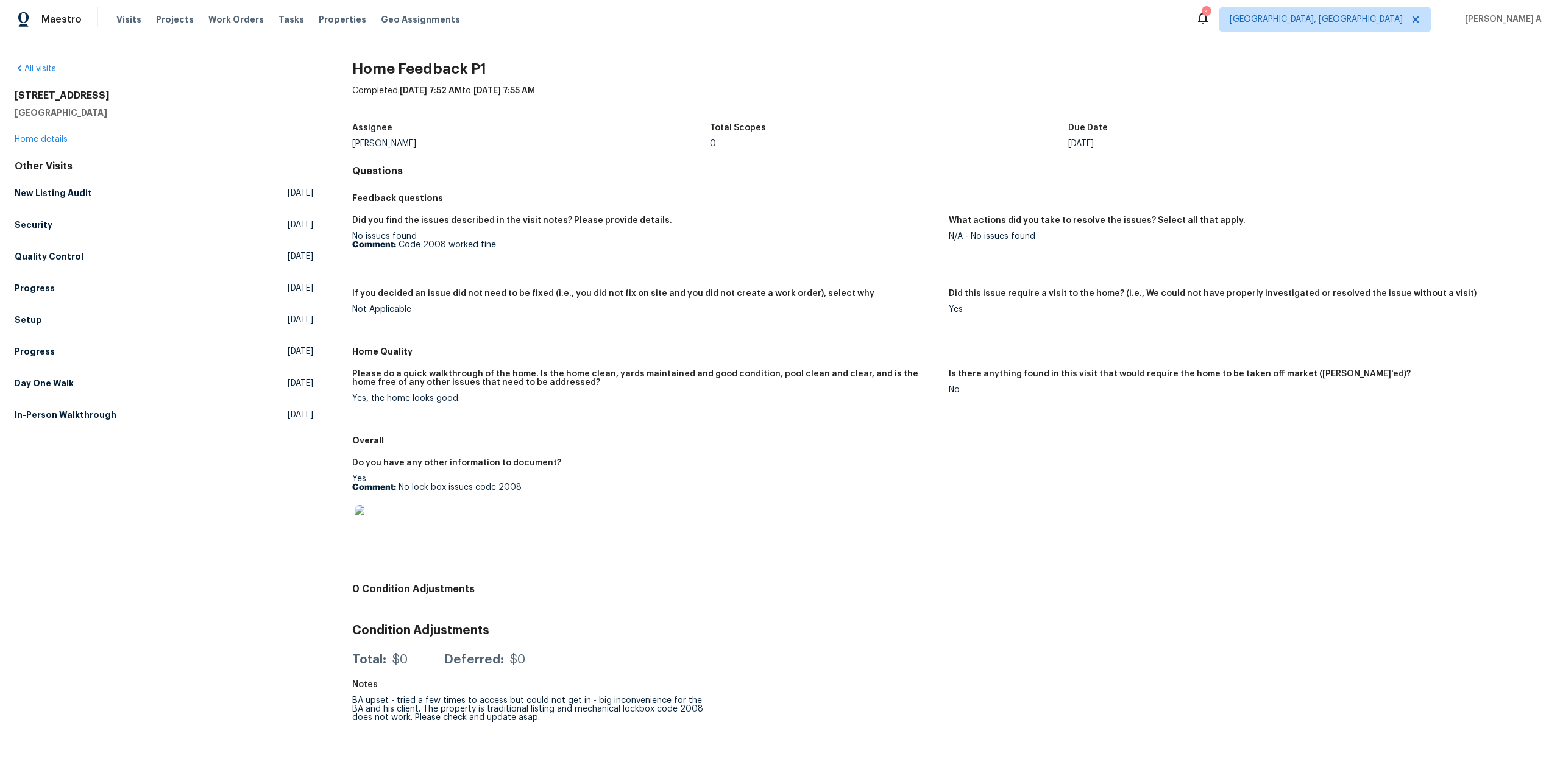
click at [382, 538] on img at bounding box center [374, 524] width 39 height 39
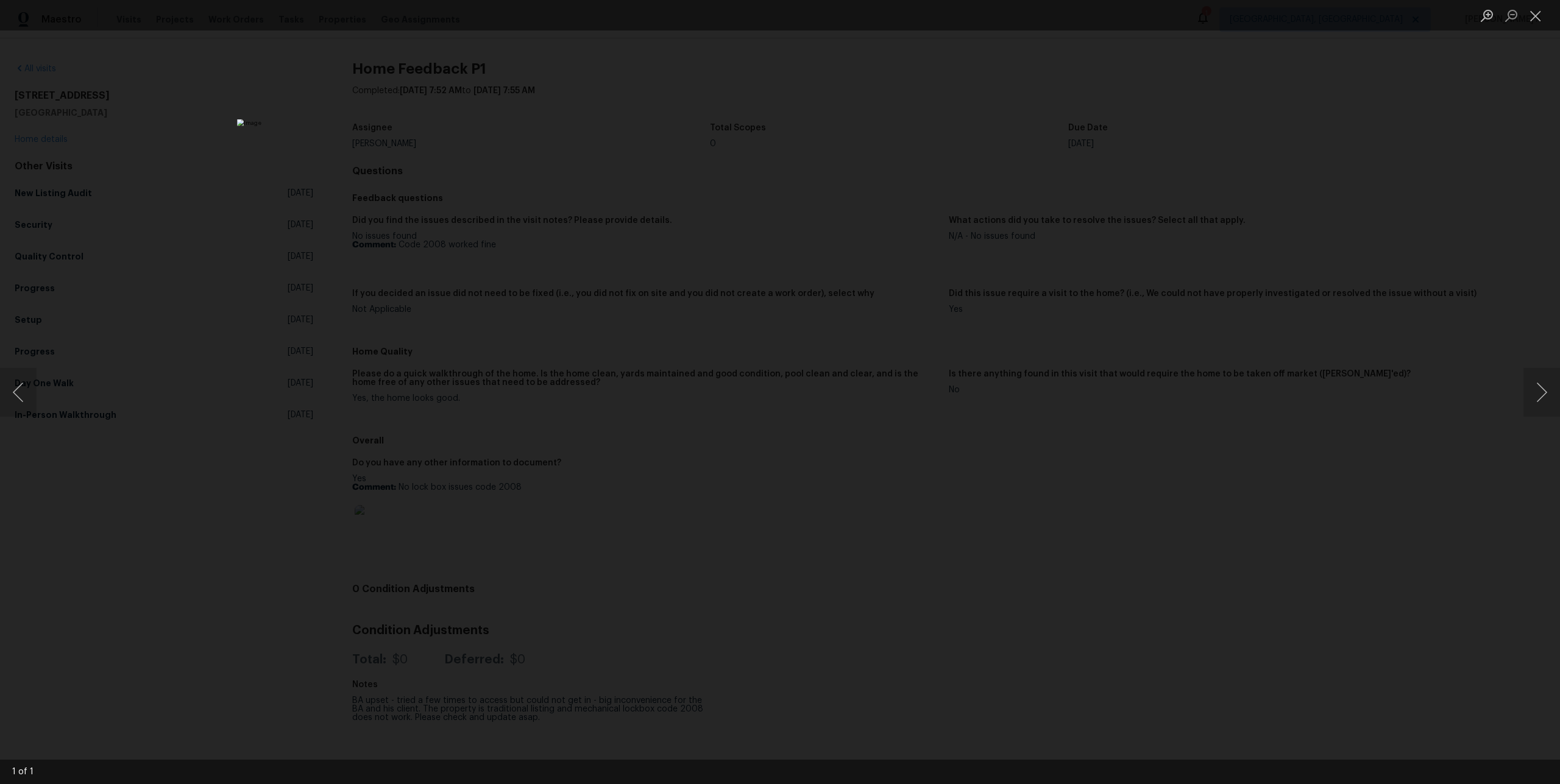
click at [1133, 393] on div "Lightbox" at bounding box center [780, 392] width 1560 height 784
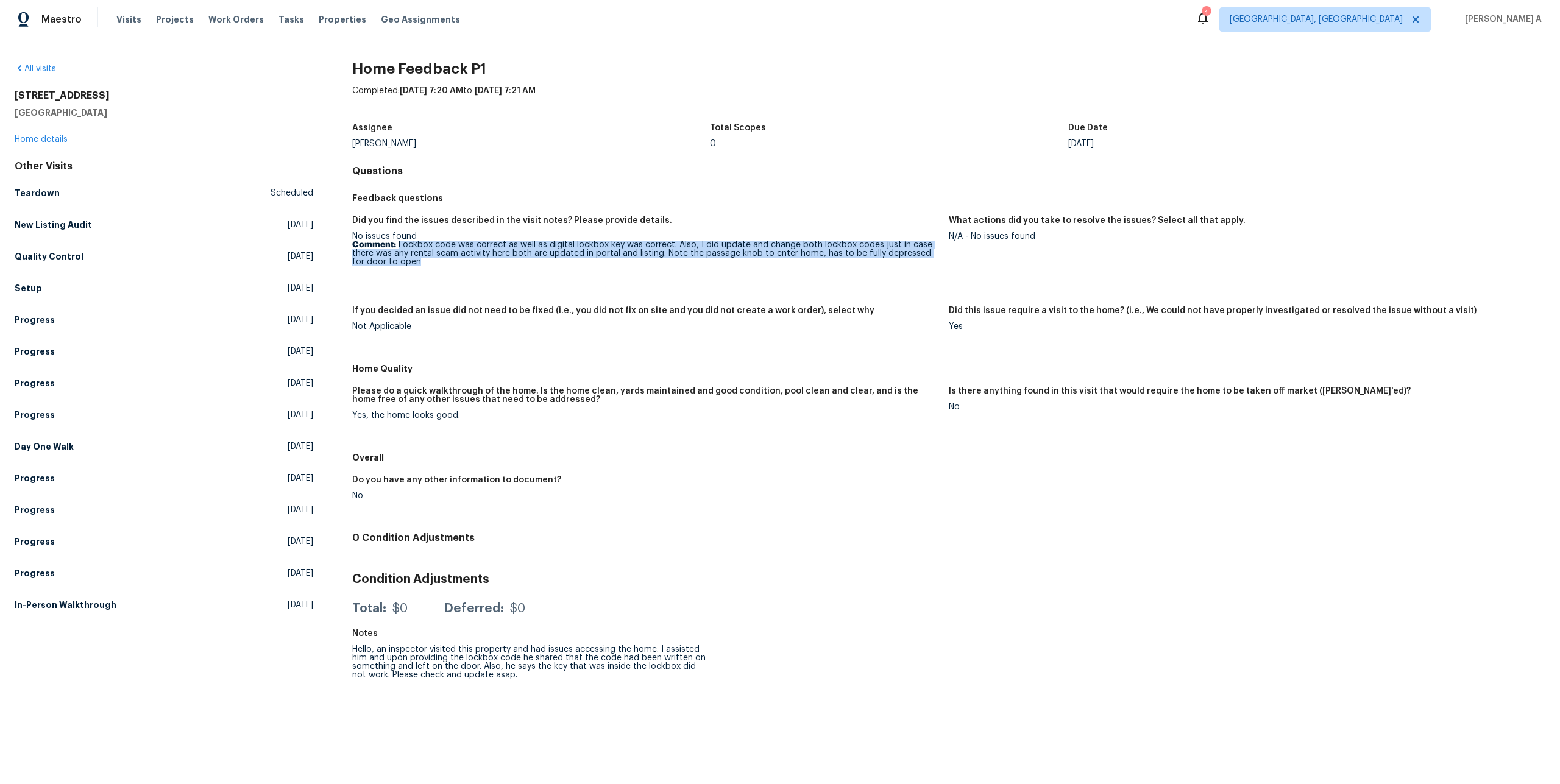
drag, startPoint x: 398, startPoint y: 244, endPoint x: 423, endPoint y: 259, distance: 29.2
click at [423, 259] on p "Comment: Lockbox code was correct as well as digital lockbox key was correct. A…" at bounding box center [645, 253] width 587 height 25
copy p "Lockbox code was correct as well as digital lockbox key was correct. Also, I di…"
